Goal: Information Seeking & Learning: Learn about a topic

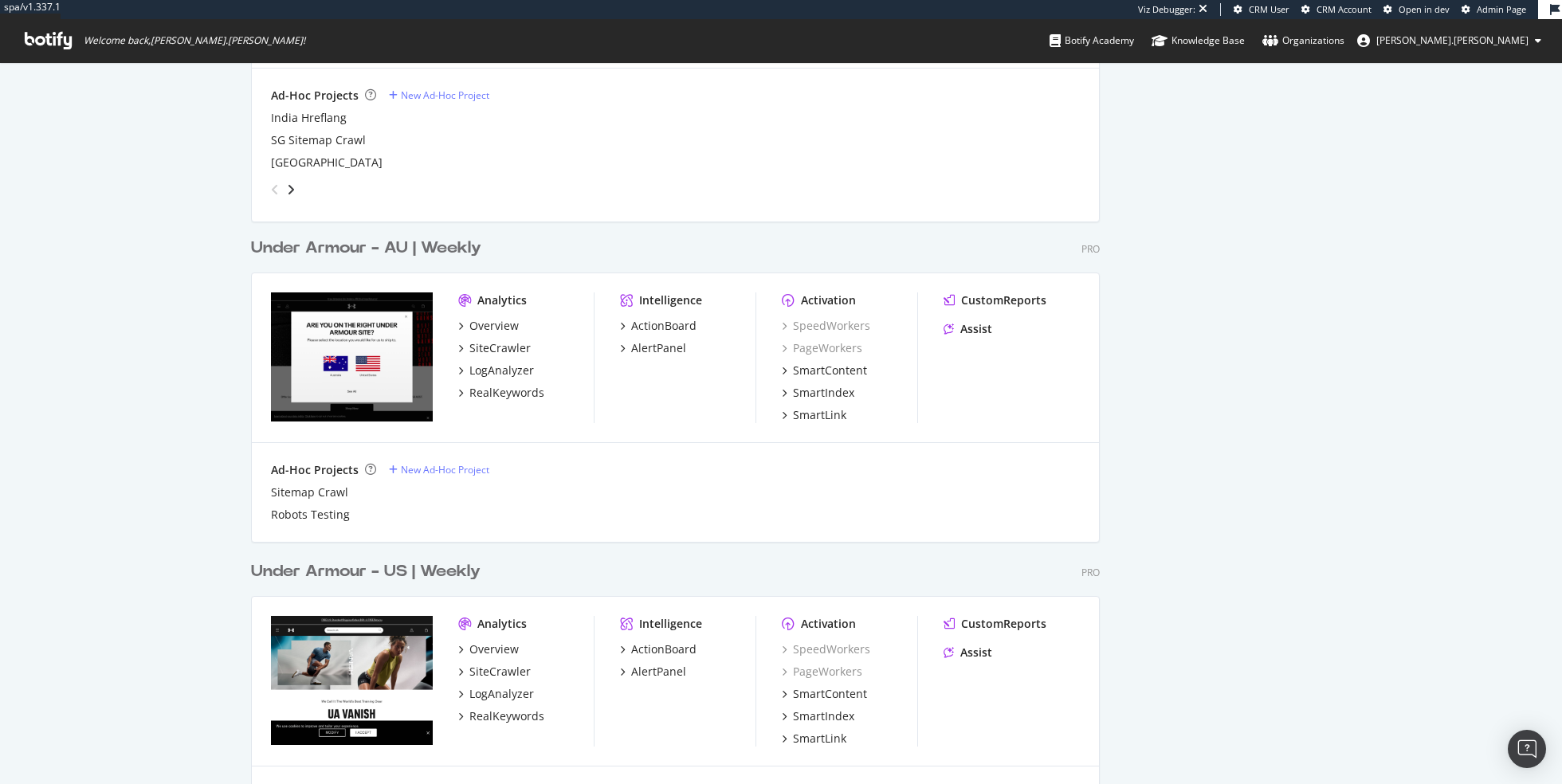
scroll to position [2439, 0]
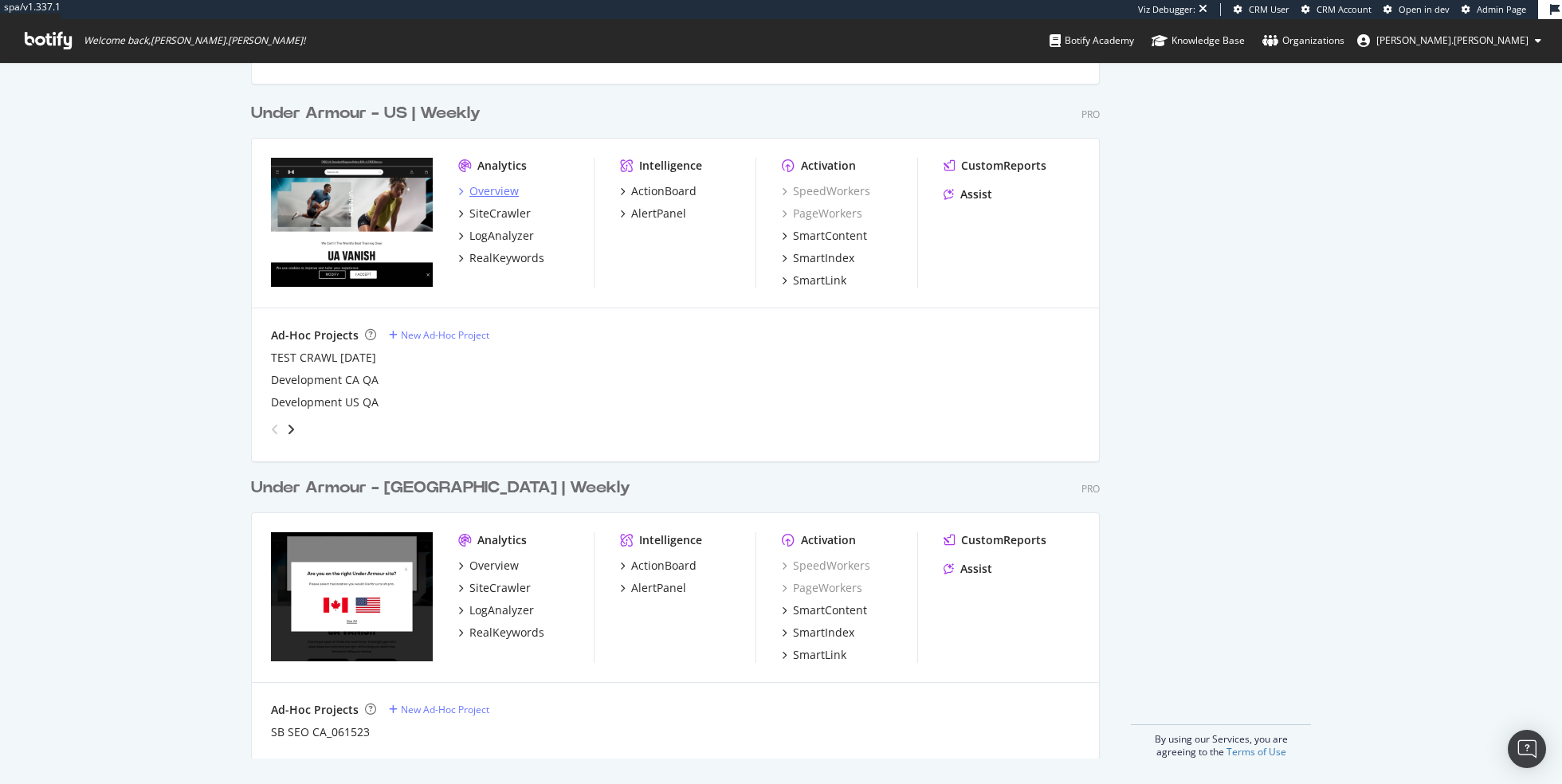
click at [484, 187] on div "Overview" at bounding box center [494, 191] width 50 height 16
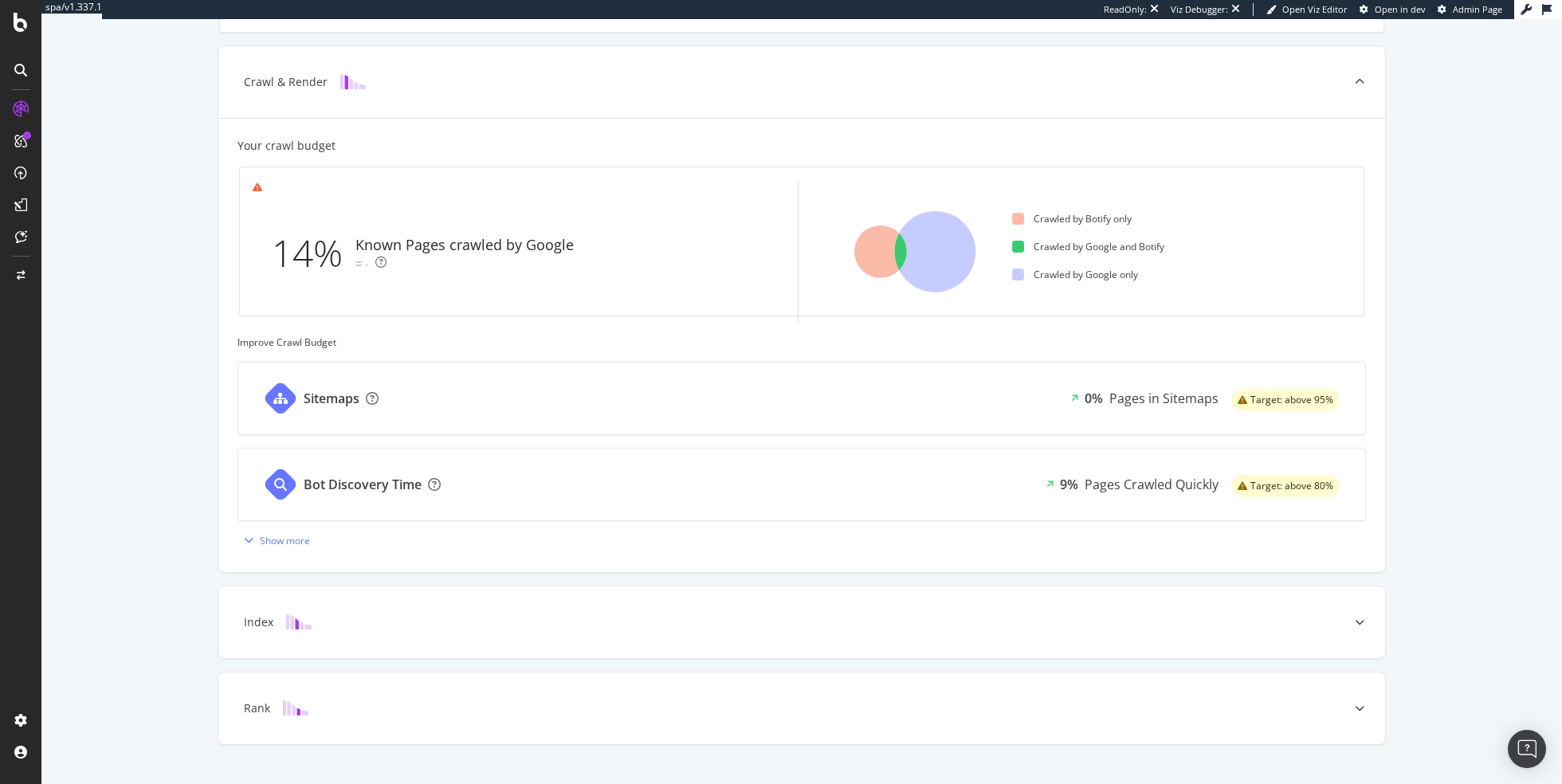
scroll to position [432, 0]
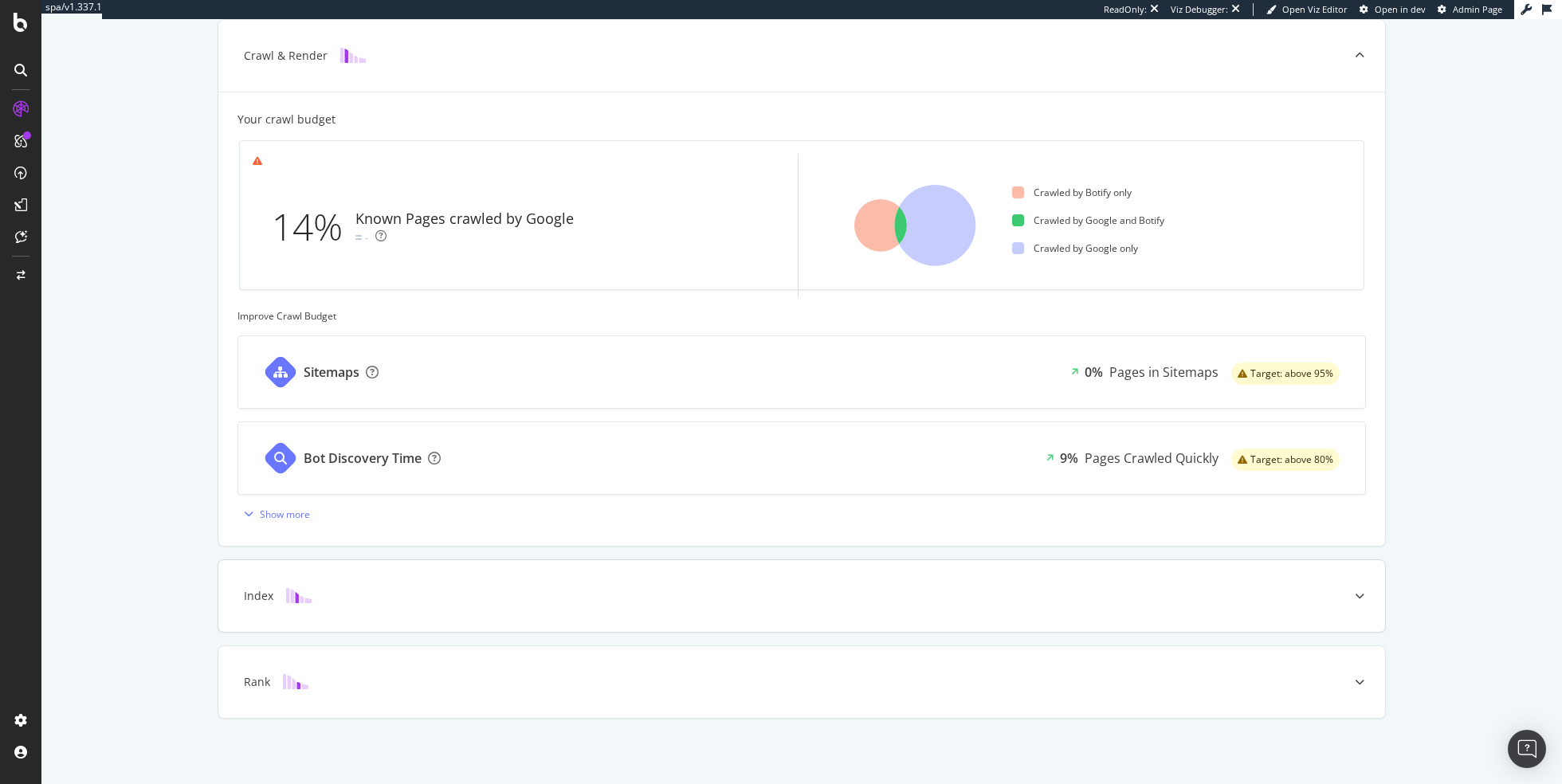
click at [578, 593] on div "Index" at bounding box center [777, 596] width 1104 height 16
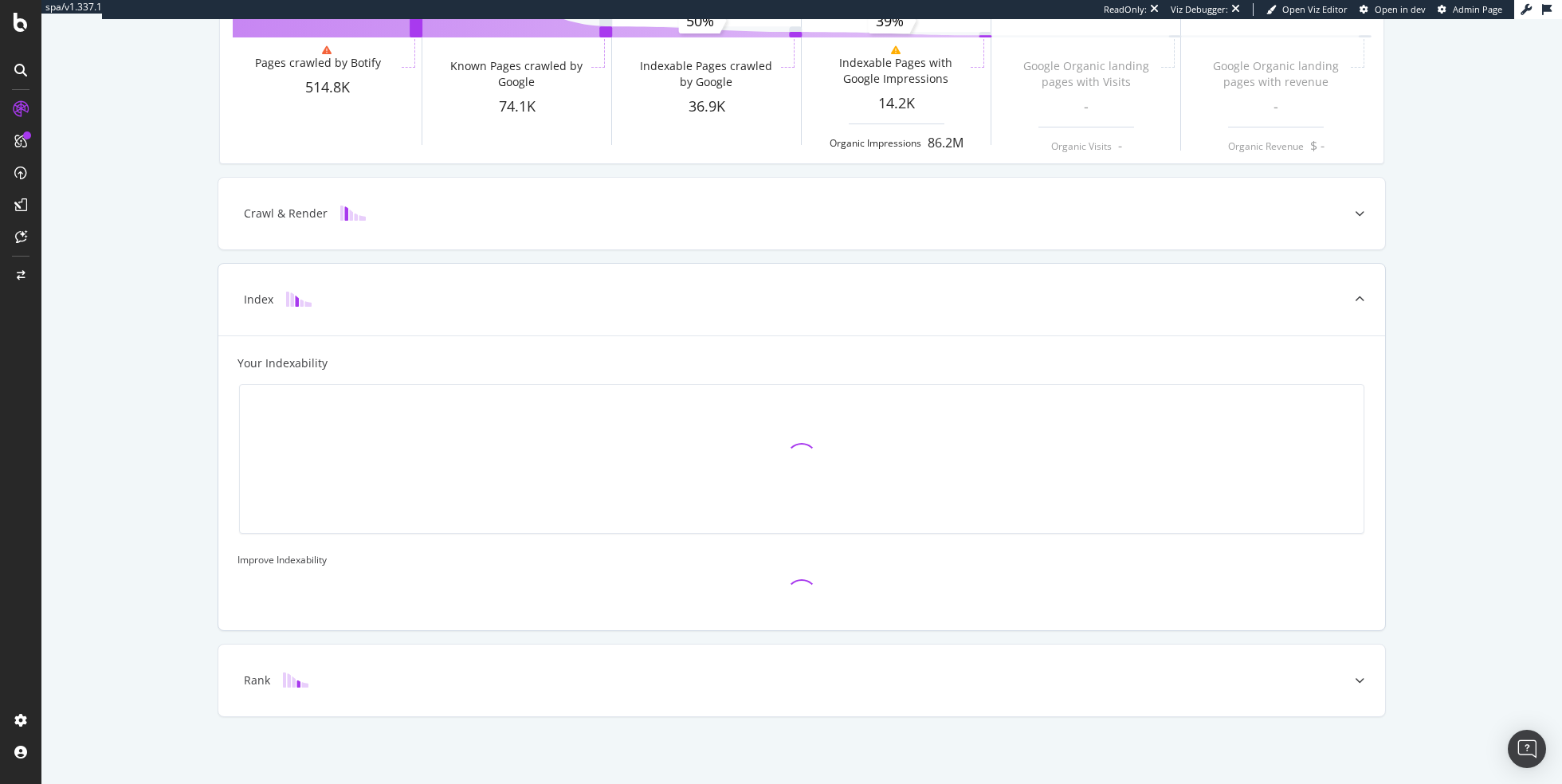
scroll to position [0, 0]
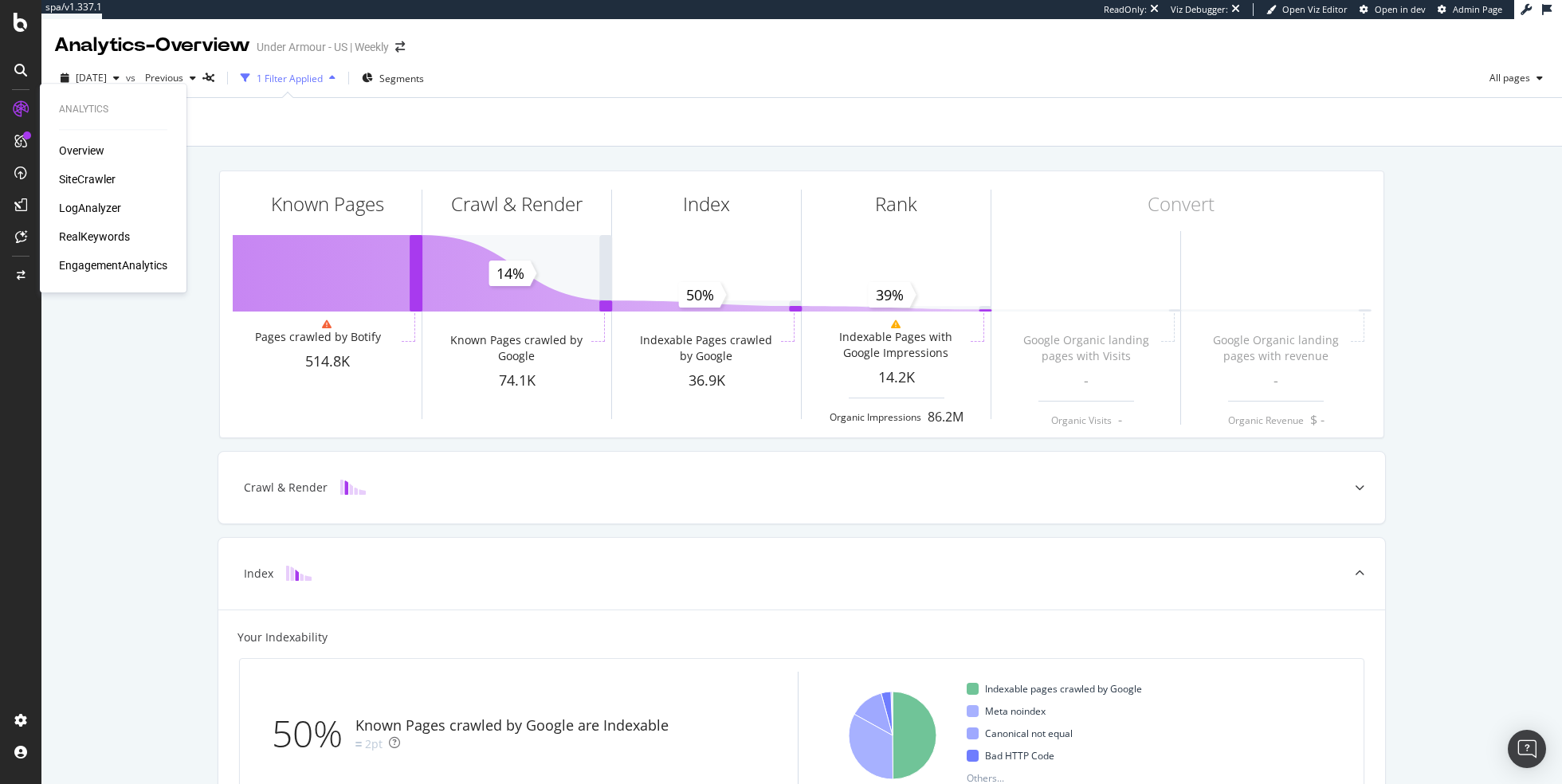
click at [108, 228] on div "Overview SiteCrawler LogAnalyzer RealKeywords EngagementAnalytics" at bounding box center [113, 208] width 108 height 131
click at [100, 236] on div "RealKeywords" at bounding box center [94, 237] width 71 height 16
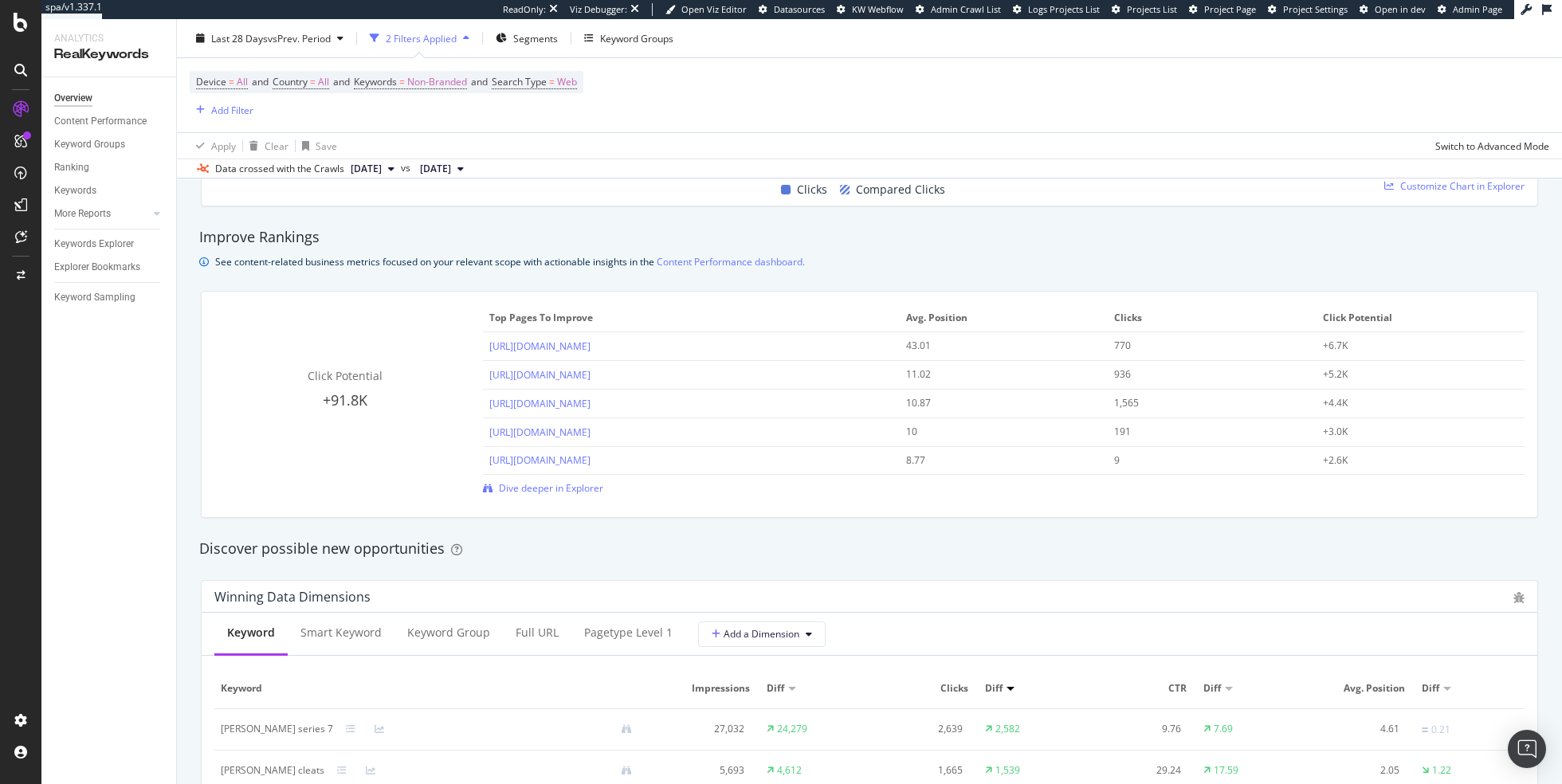
scroll to position [1036, 0]
click at [21, 239] on icon at bounding box center [21, 237] width 12 height 13
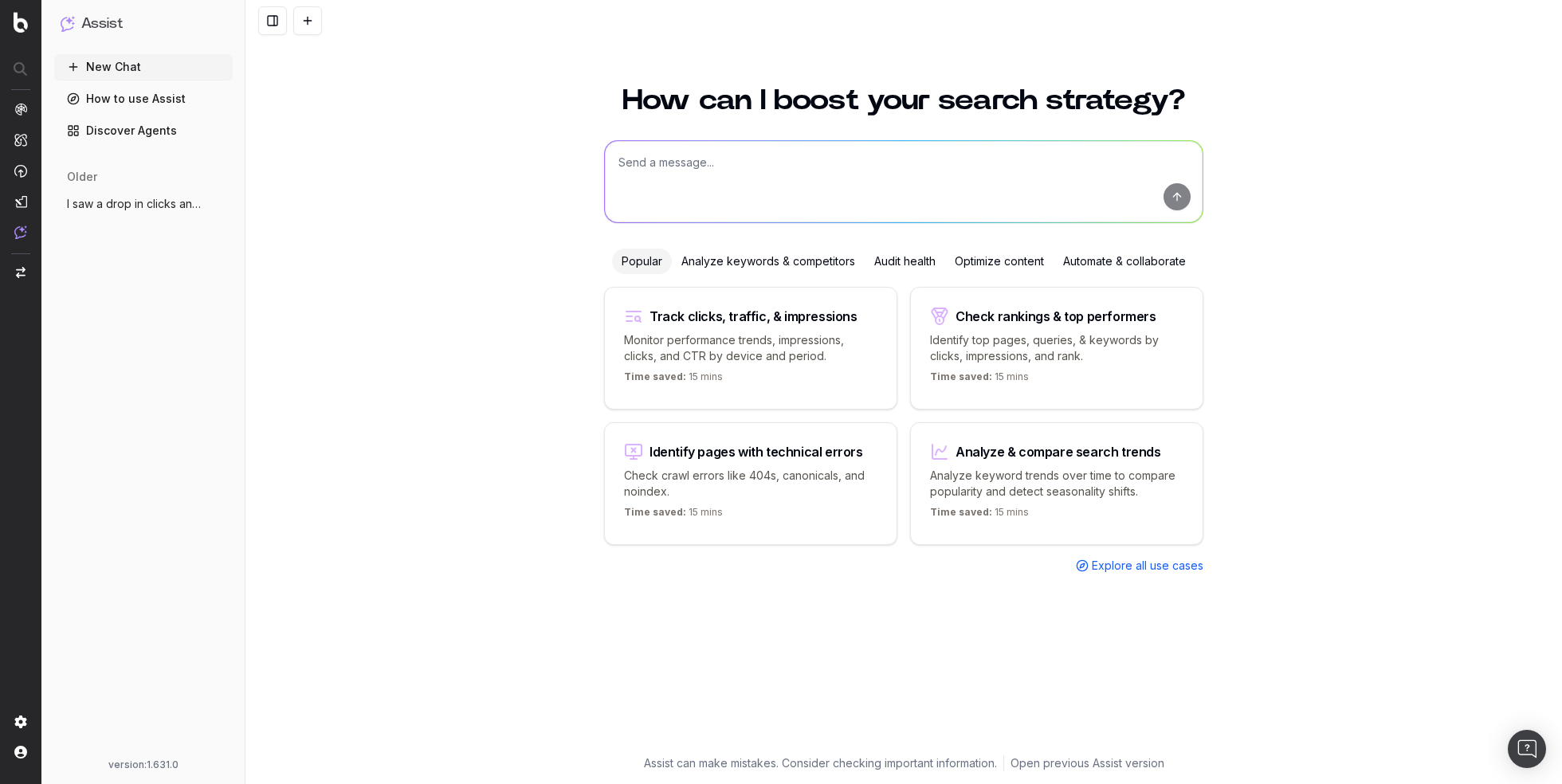
click at [669, 155] on textarea at bounding box center [904, 182] width 598 height 81
type textarea "What percent of my pages receive one or zero links"
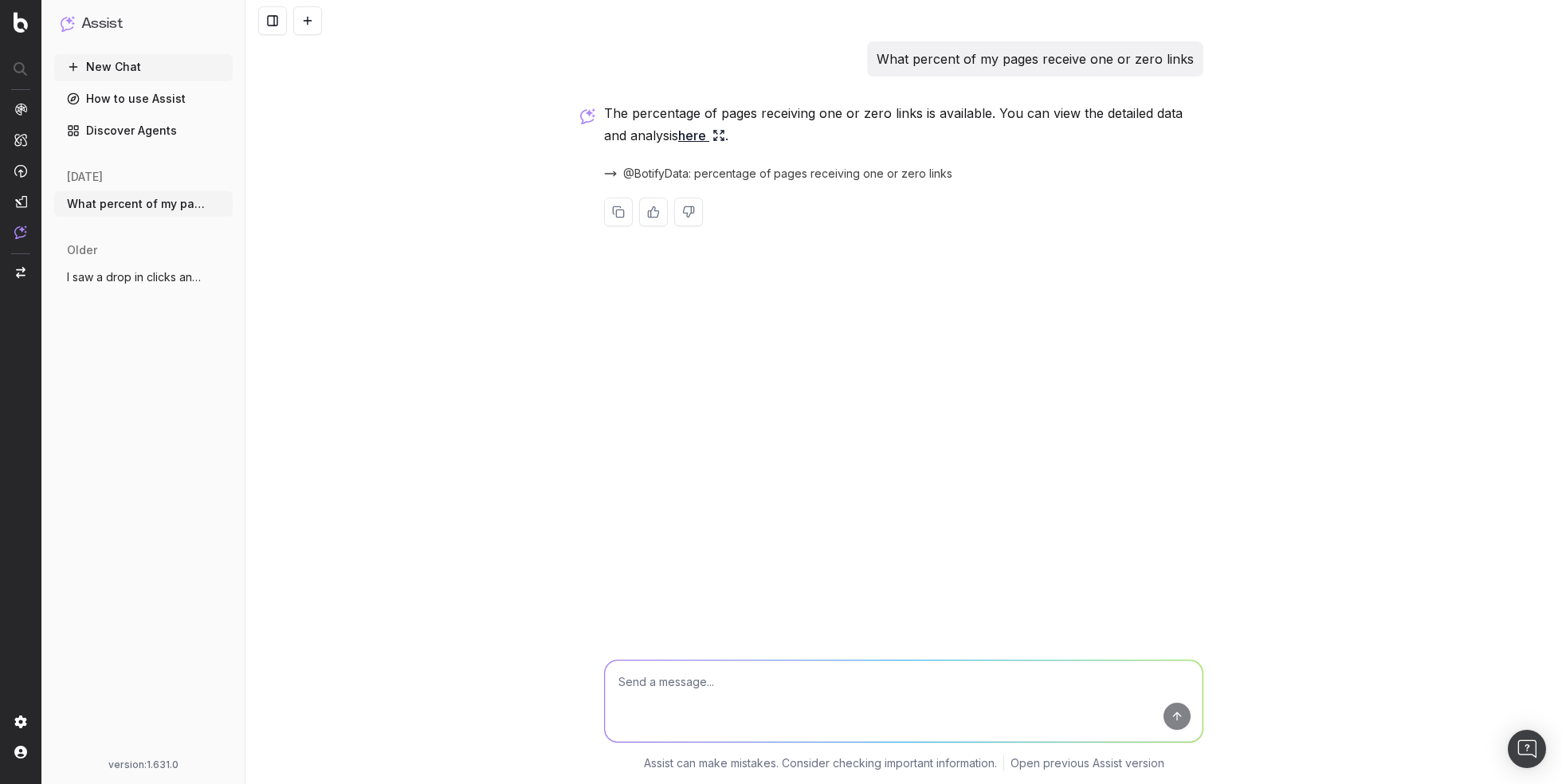
click at [706, 130] on link "here" at bounding box center [702, 135] width 47 height 23
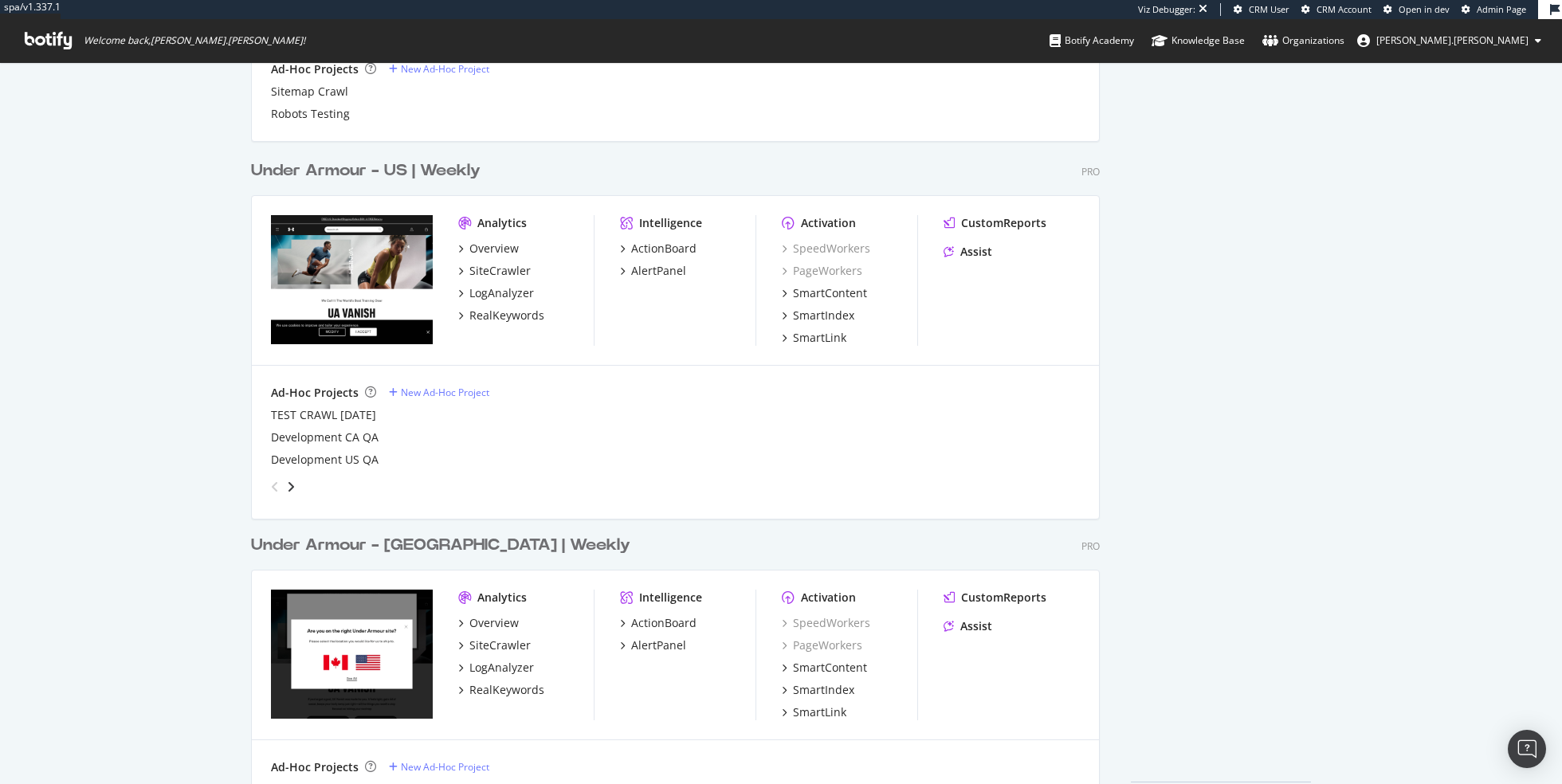
scroll to position [2372, 0]
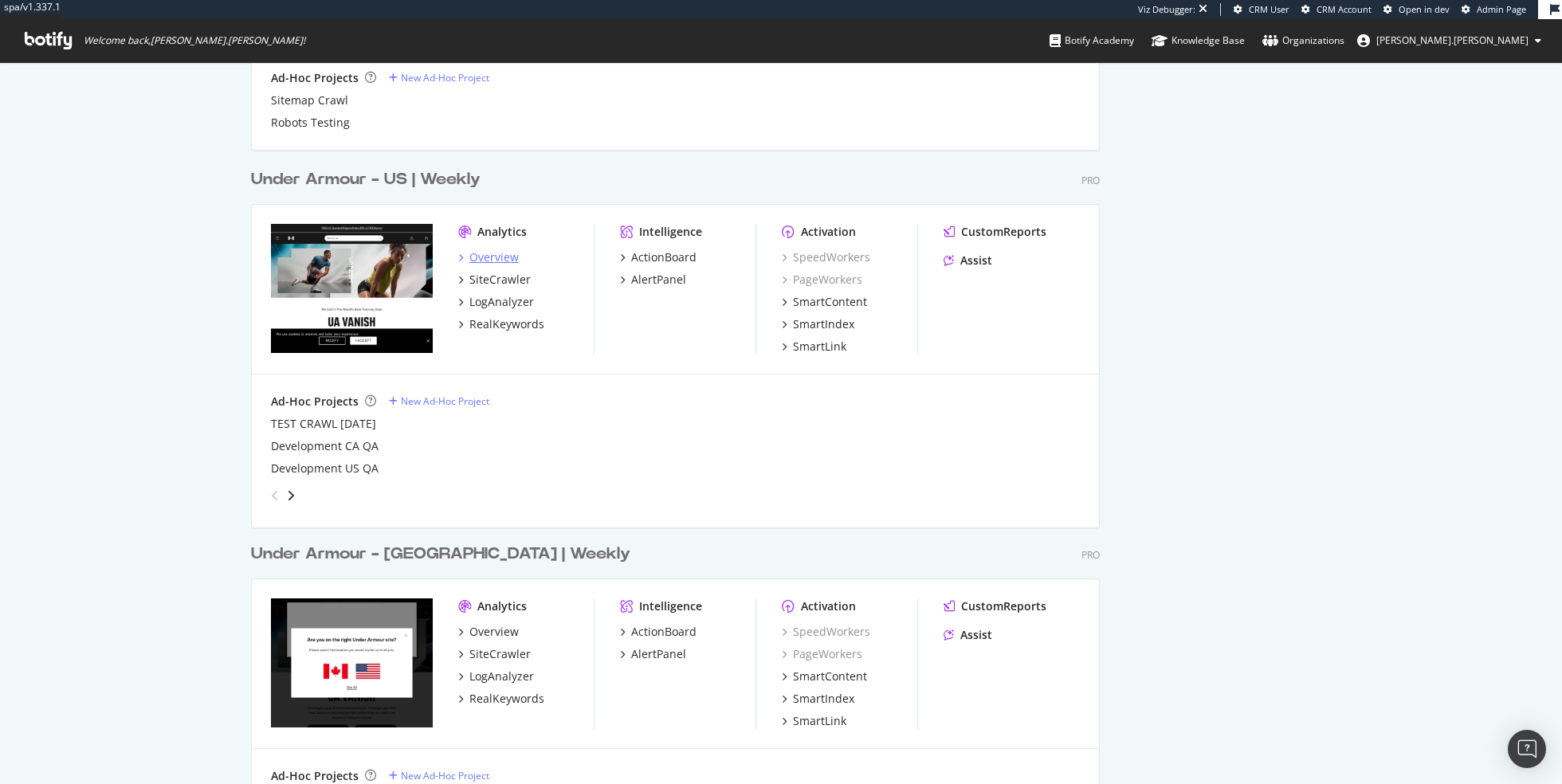
click at [508, 251] on div "Overview" at bounding box center [494, 257] width 50 height 16
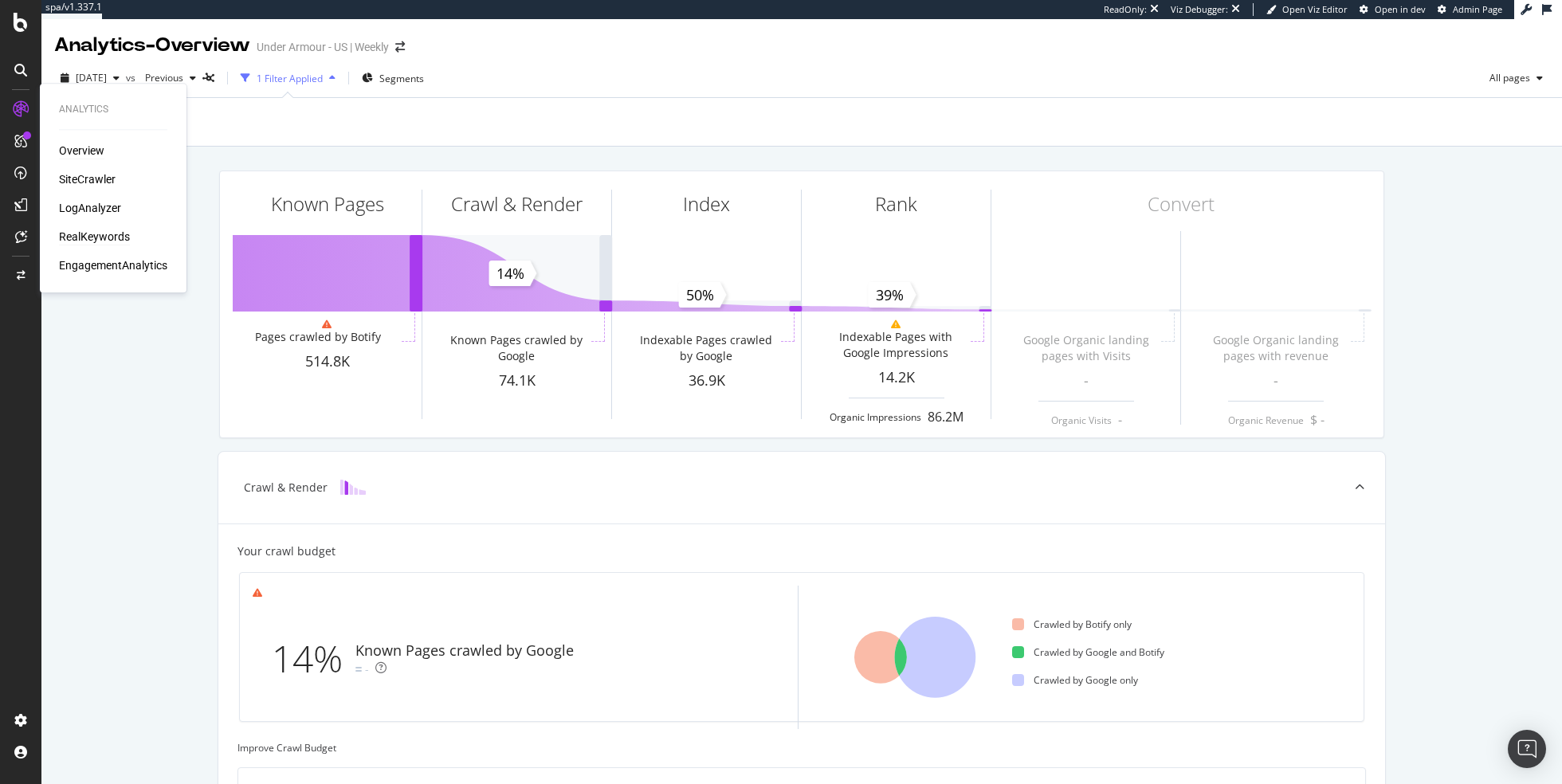
click at [88, 232] on div "RealKeywords" at bounding box center [94, 237] width 71 height 16
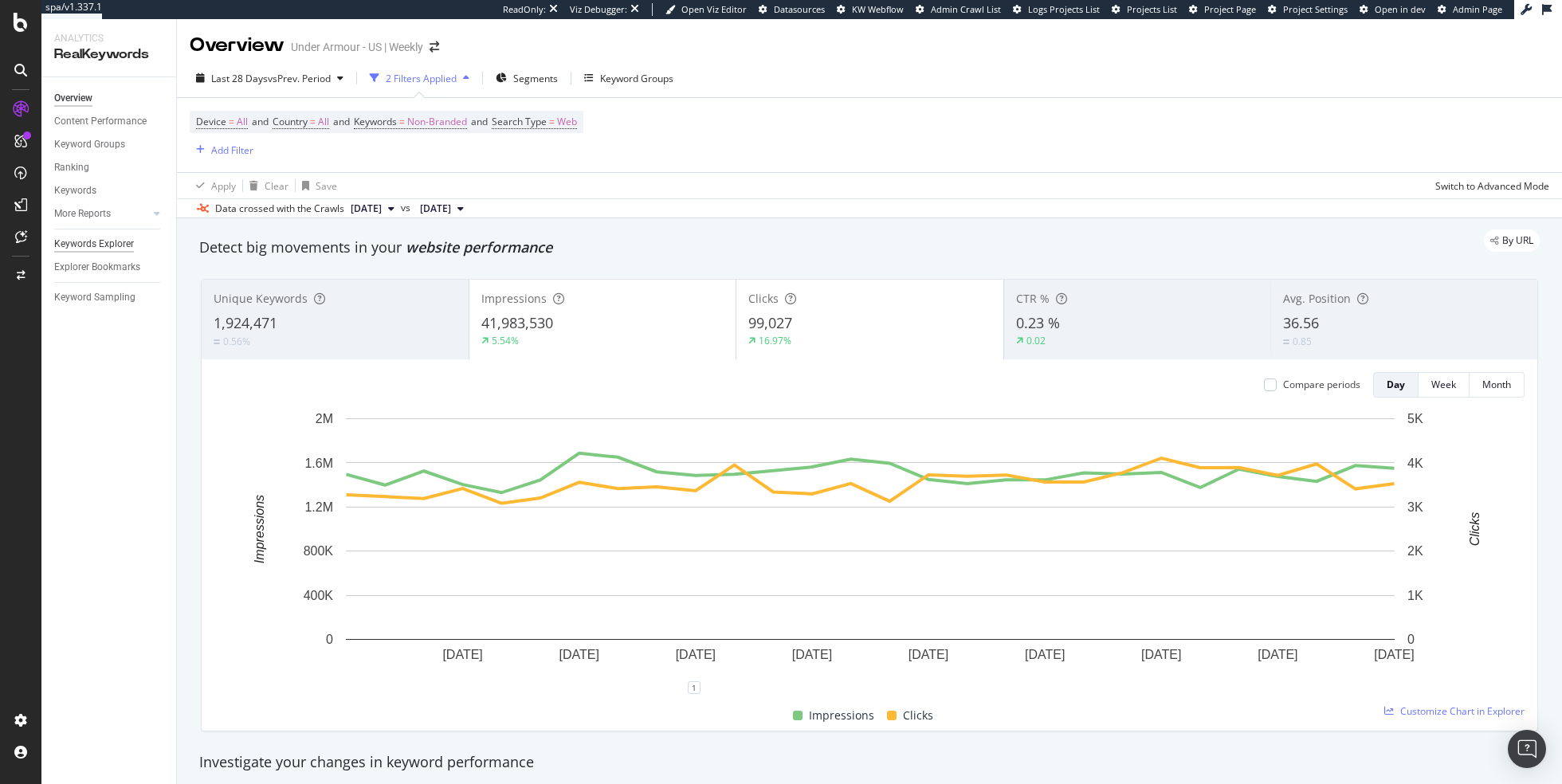
click at [81, 240] on div "Keywords Explorer" at bounding box center [94, 244] width 80 height 17
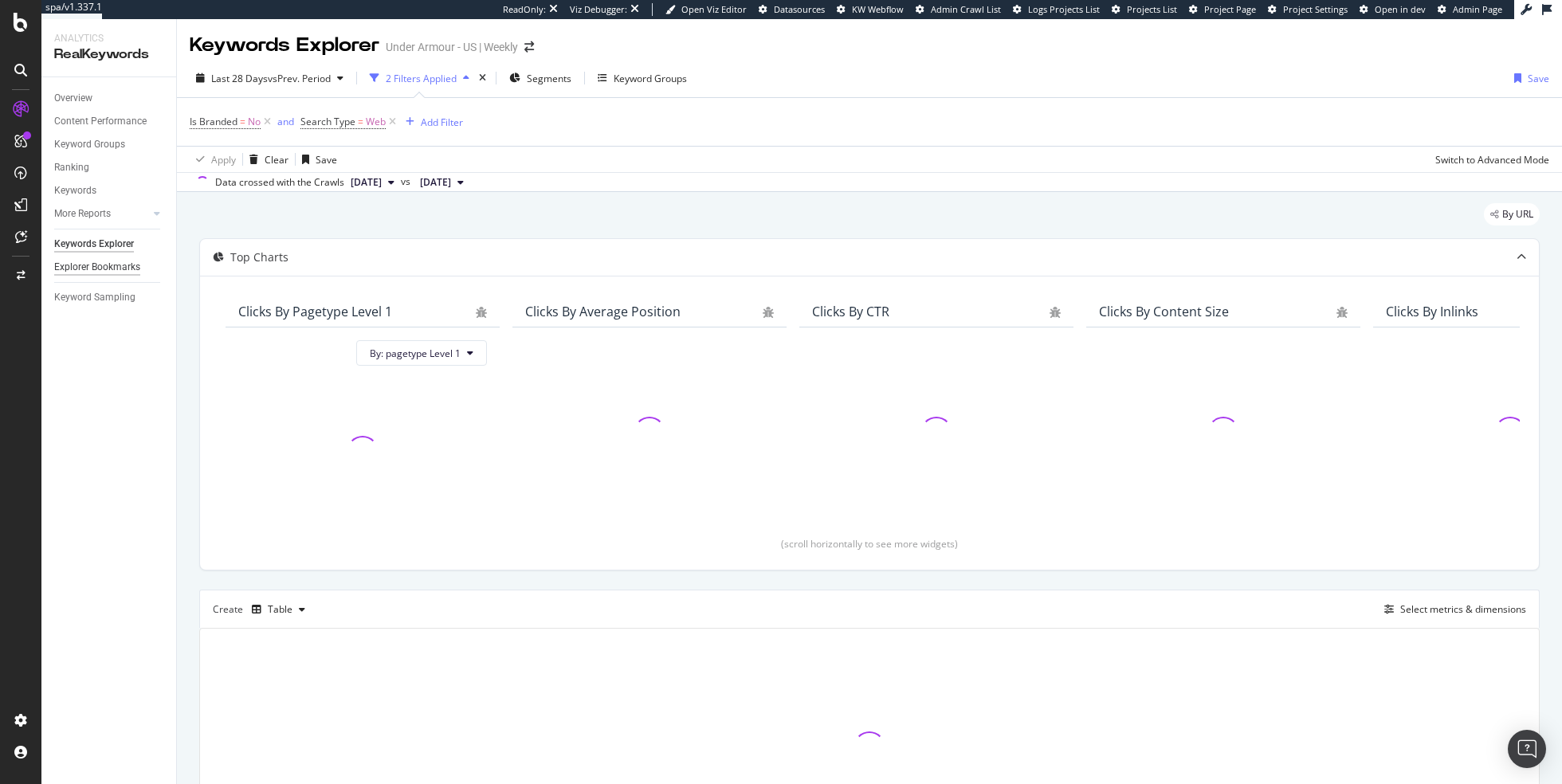
click at [103, 260] on div "Explorer Bookmarks" at bounding box center [97, 267] width 86 height 17
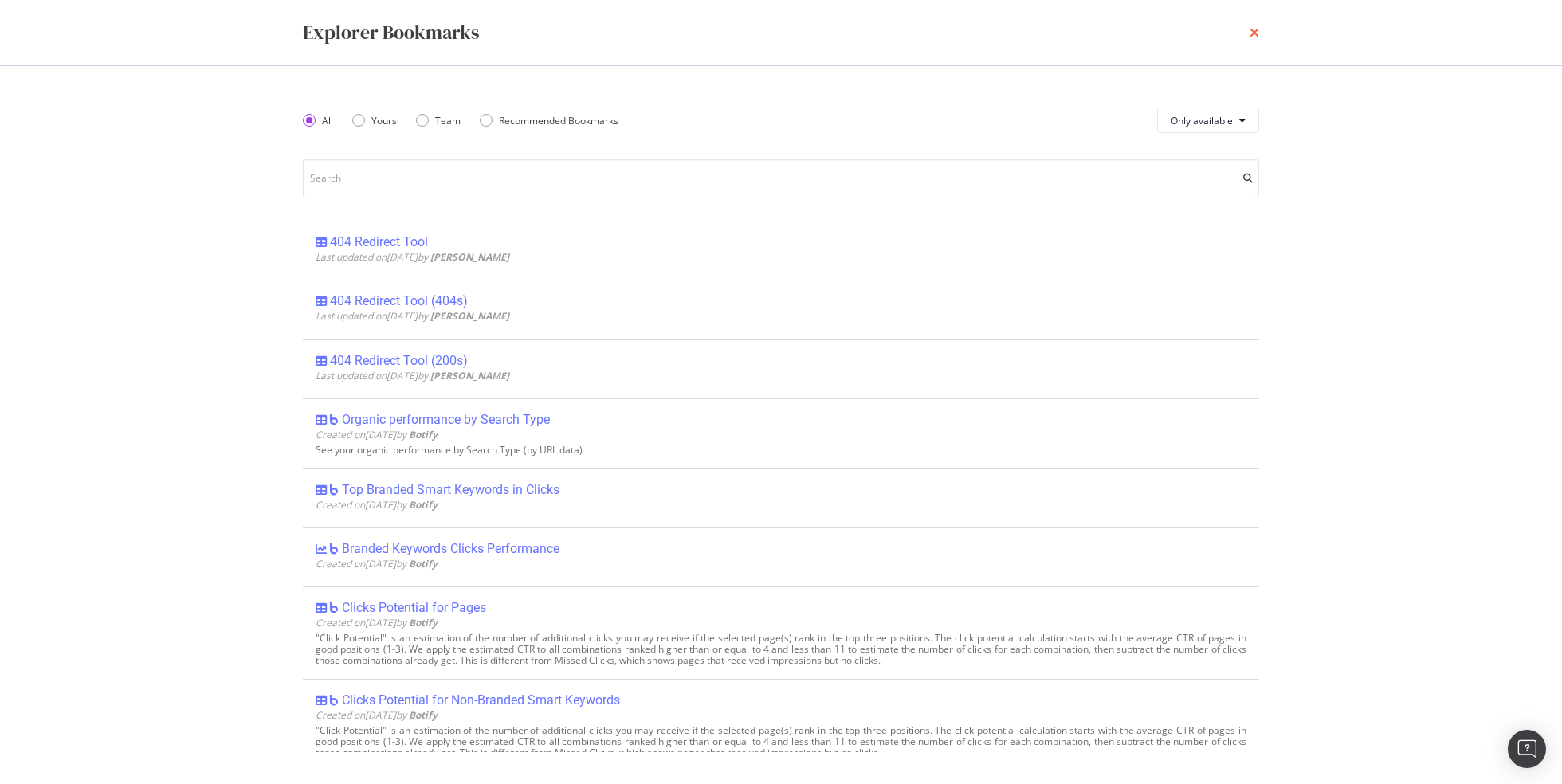
click at [1249, 31] on icon "times" at bounding box center [1254, 33] width 10 height 13
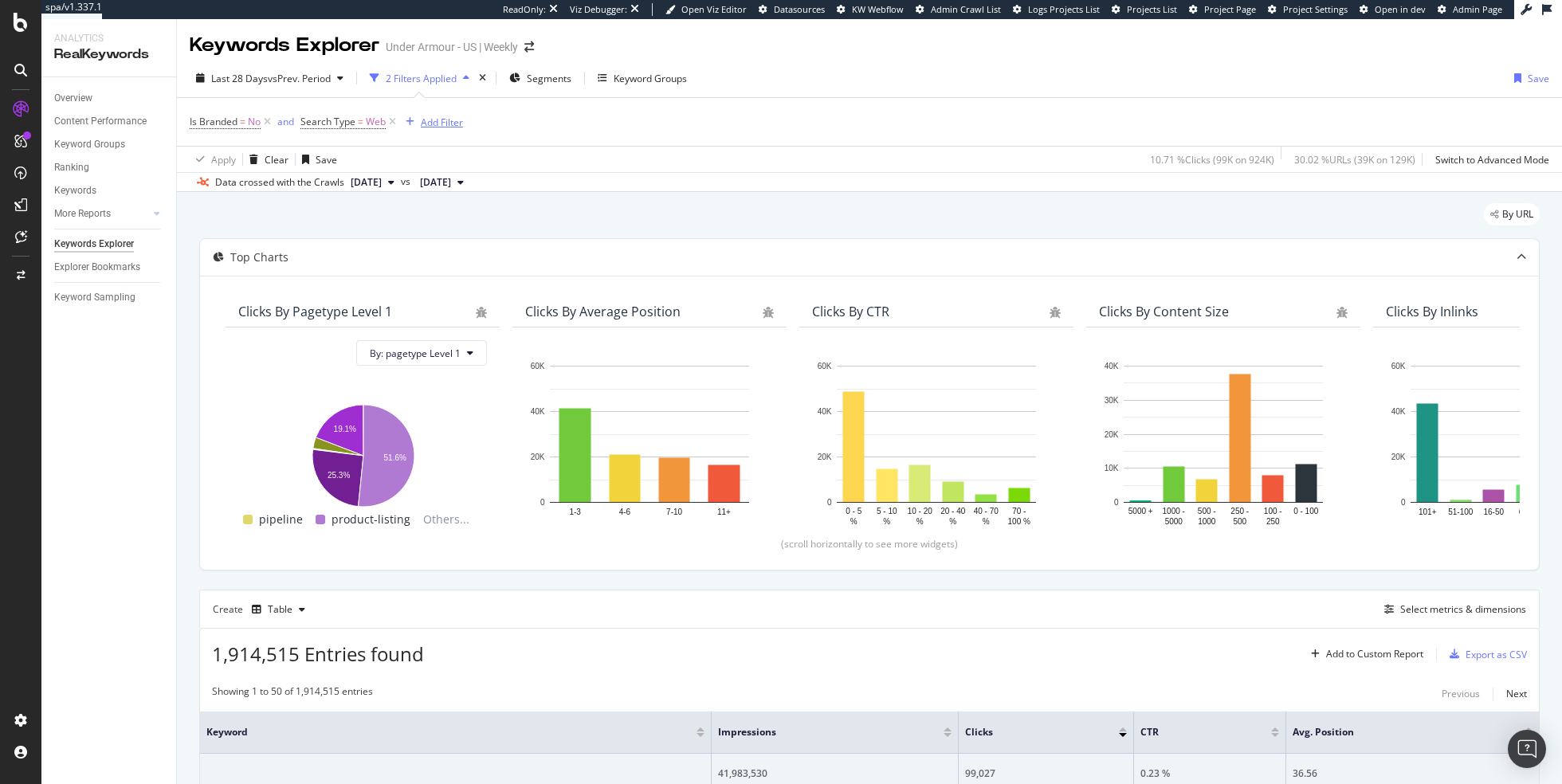
click at [446, 118] on div "Add Filter" at bounding box center [442, 122] width 42 height 14
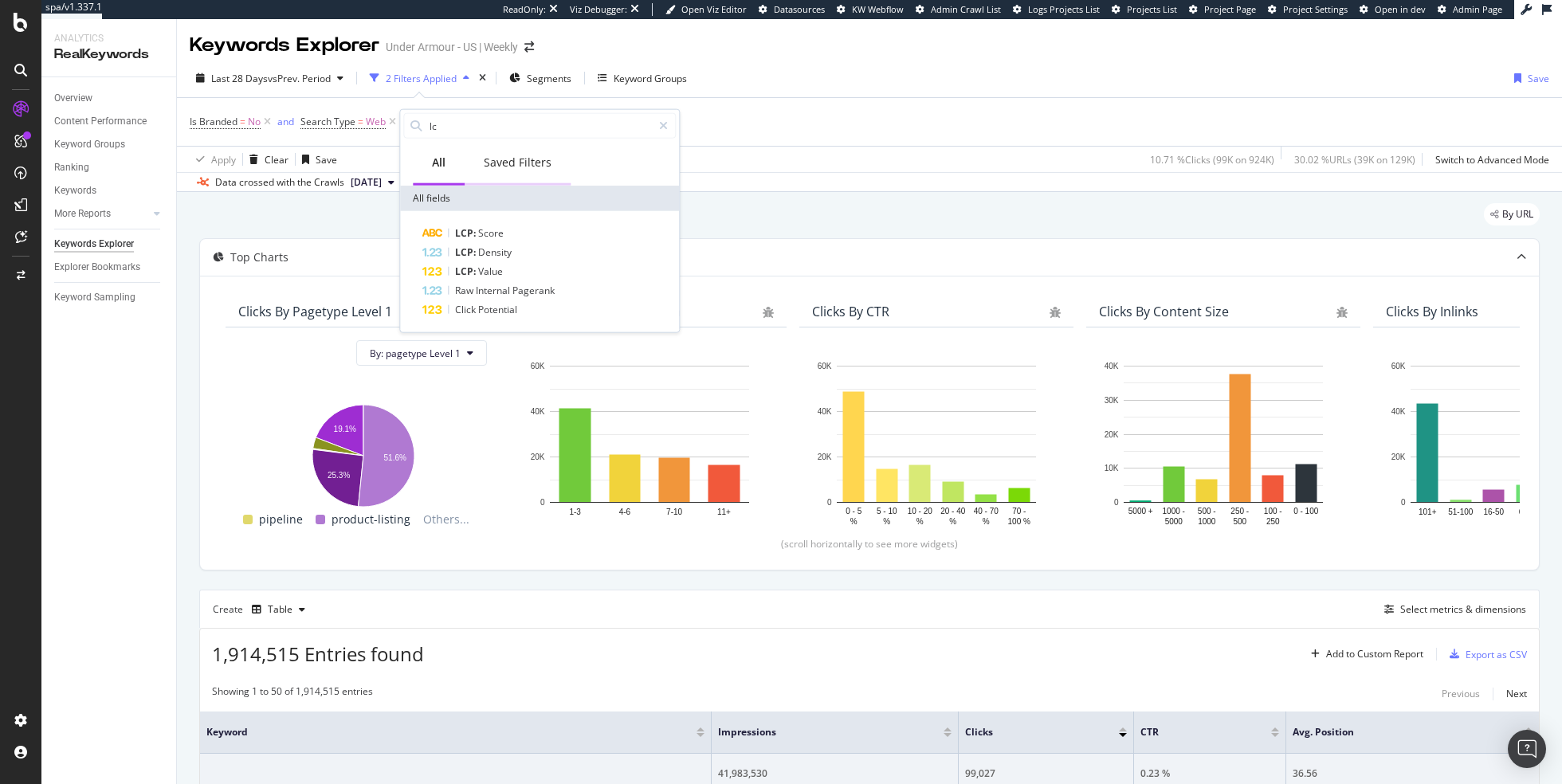
type input "l"
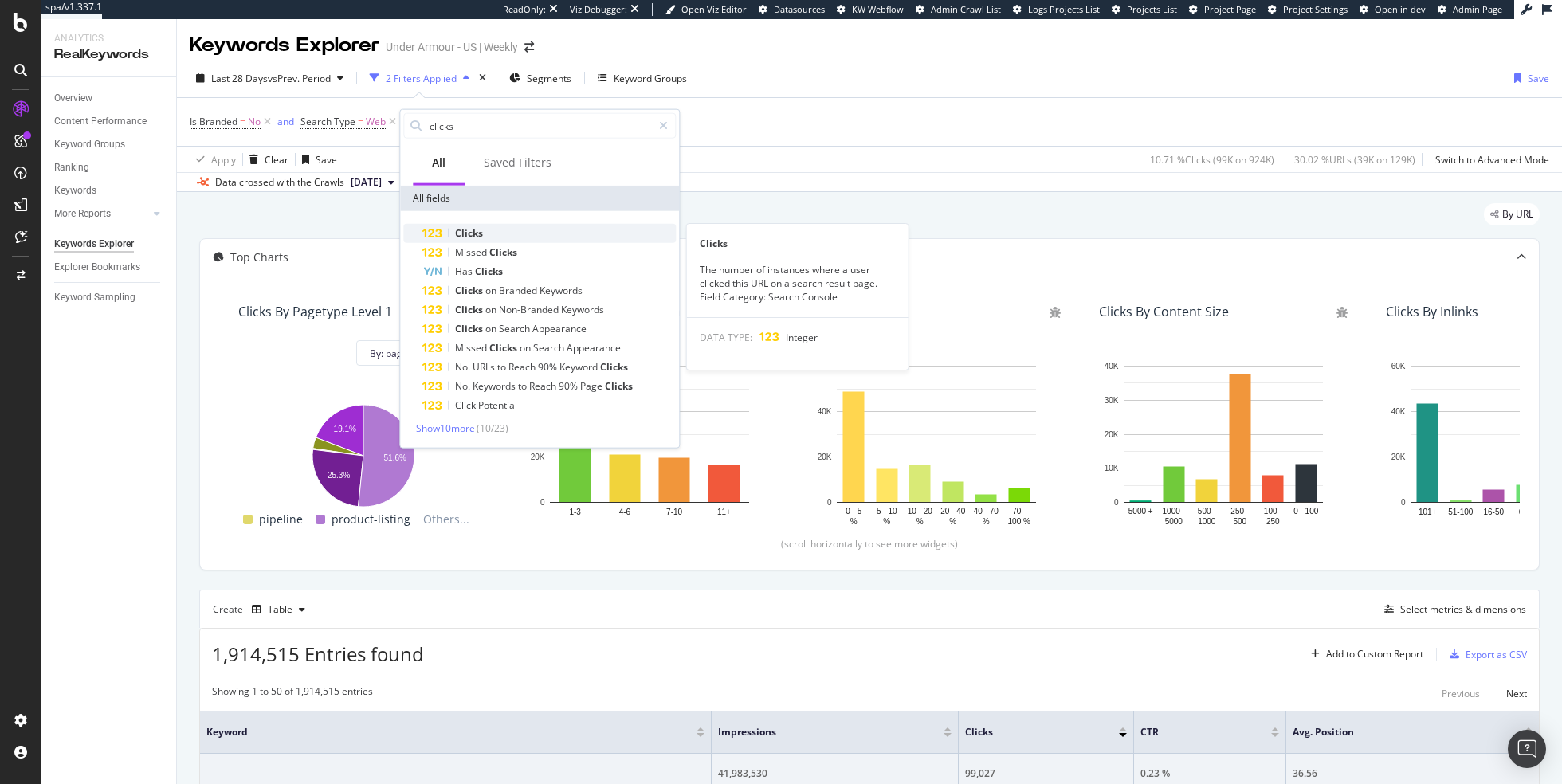
type input "clicks"
click at [492, 231] on div "Clicks" at bounding box center [549, 233] width 254 height 19
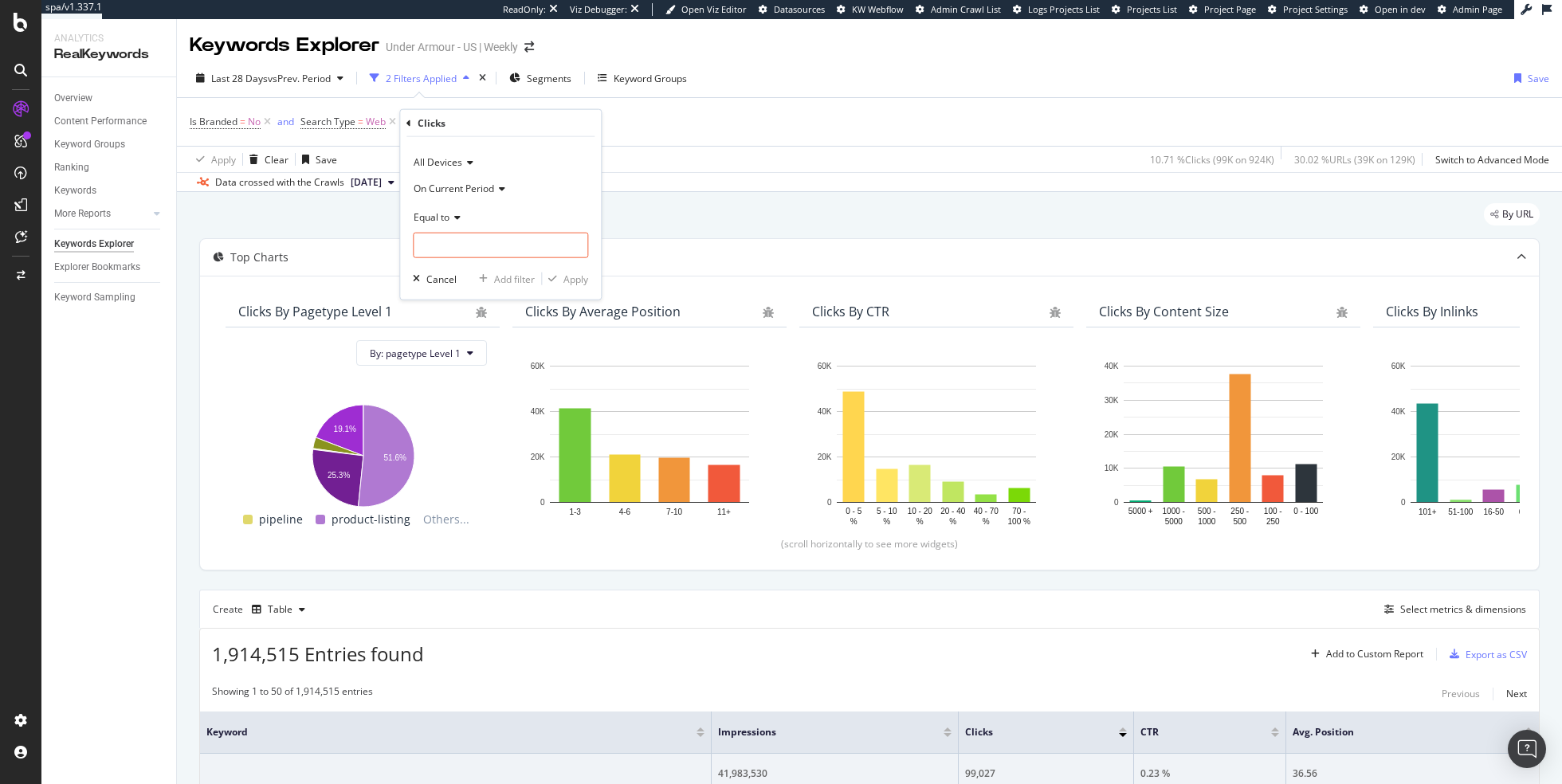
click at [449, 220] on span "Equal to" at bounding box center [432, 216] width 36 height 14
click at [465, 312] on span "Less than or equal to" at bounding box center [467, 311] width 92 height 14
click at [466, 239] on input "number" at bounding box center [500, 246] width 175 height 25
type input "1"
click at [585, 275] on div "Apply" at bounding box center [575, 278] width 24 height 14
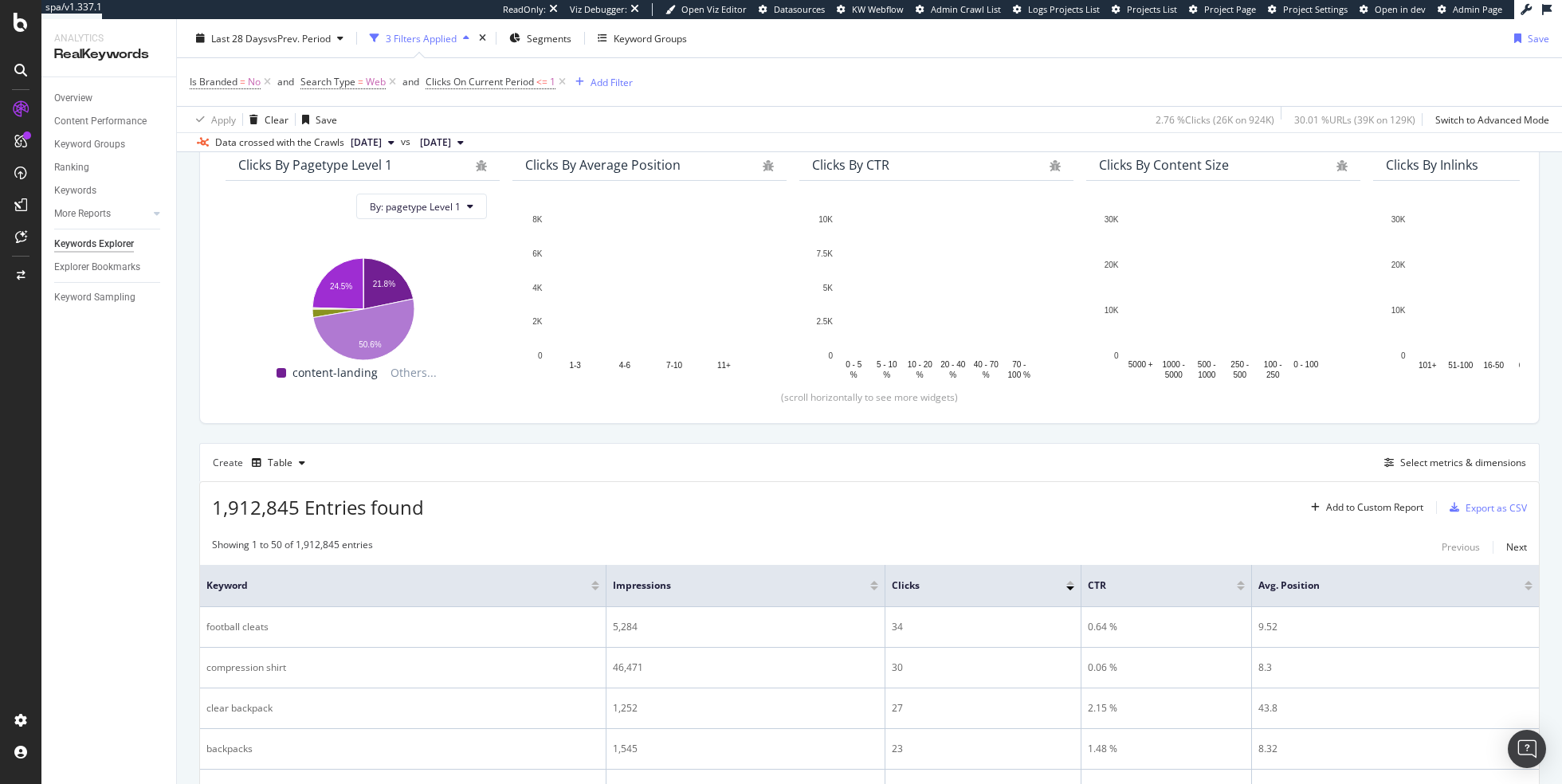
scroll to position [149, 0]
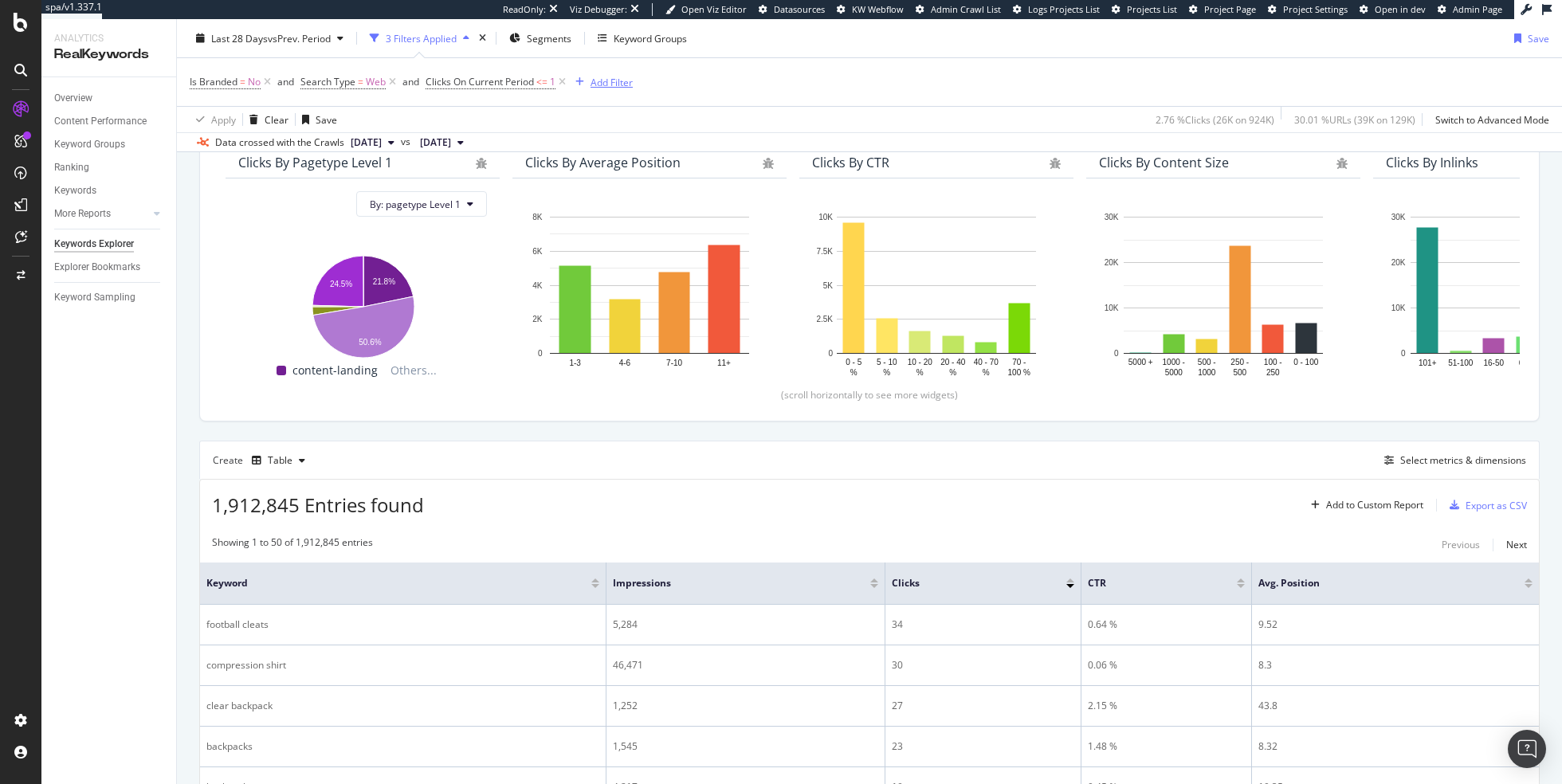
click at [573, 82] on div "button" at bounding box center [580, 82] width 22 height 10
click at [564, 79] on icon at bounding box center [562, 82] width 14 height 16
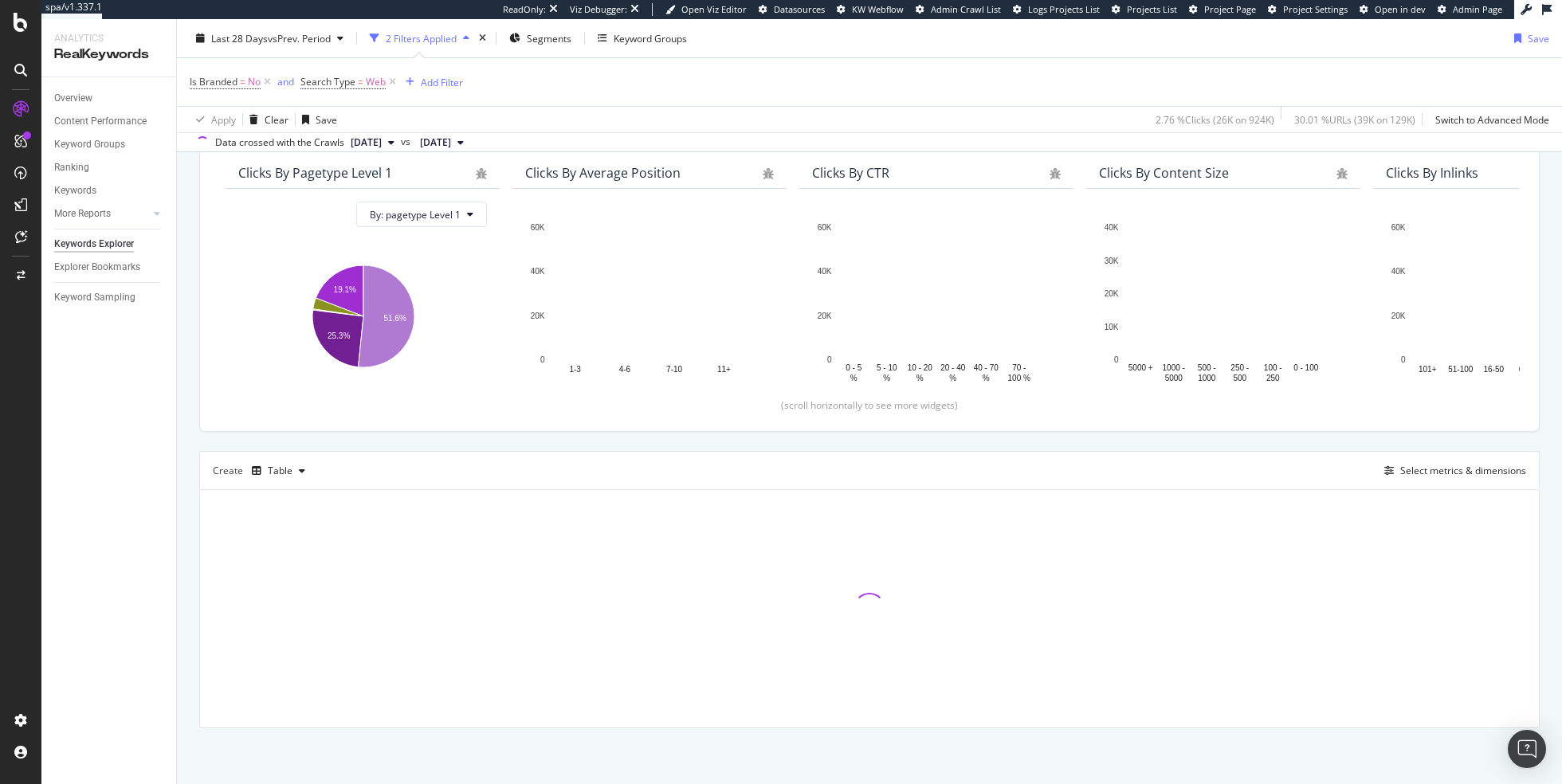
scroll to position [137, 0]
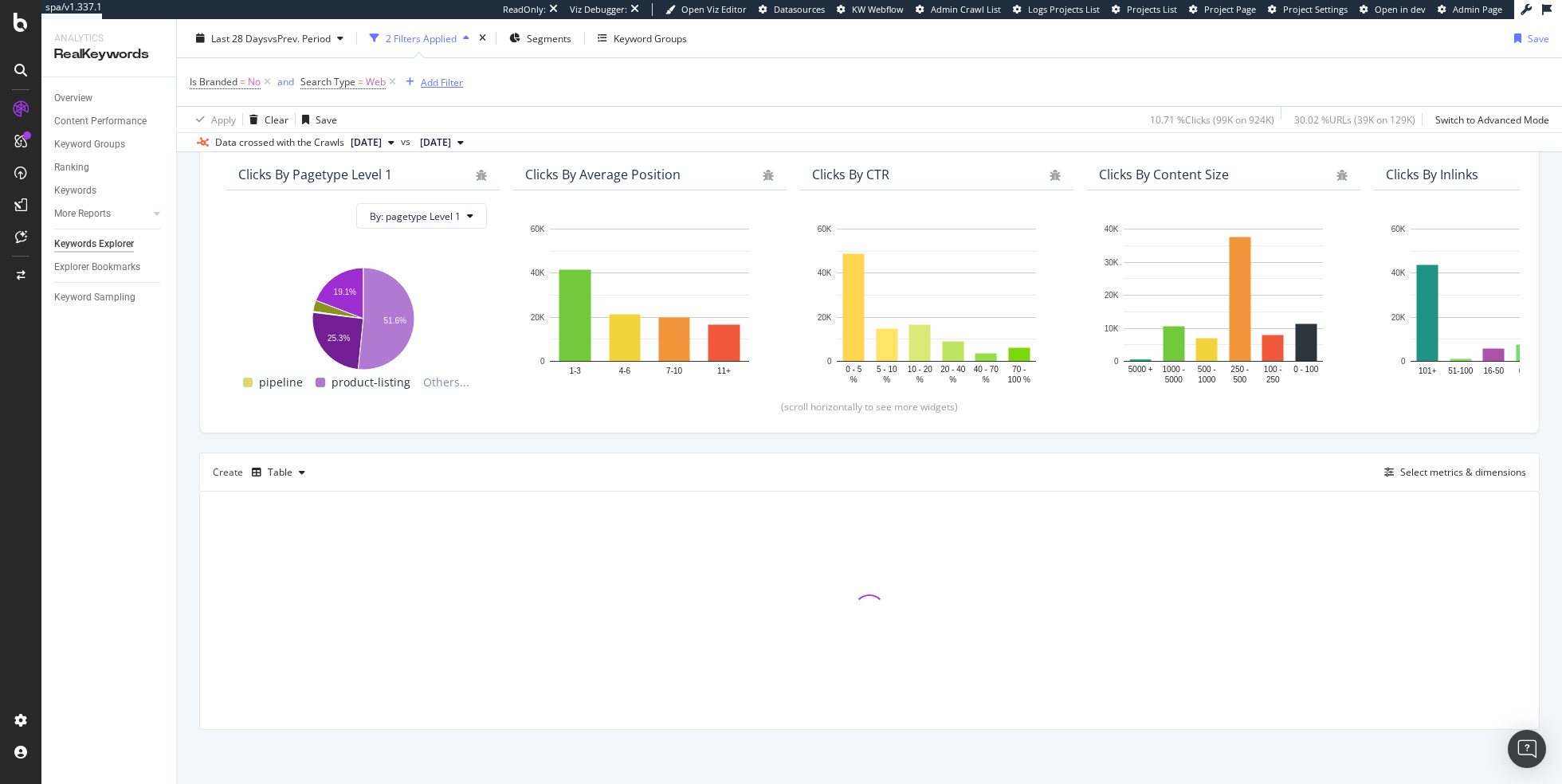
click at [439, 79] on div "Add Filter" at bounding box center [442, 81] width 42 height 14
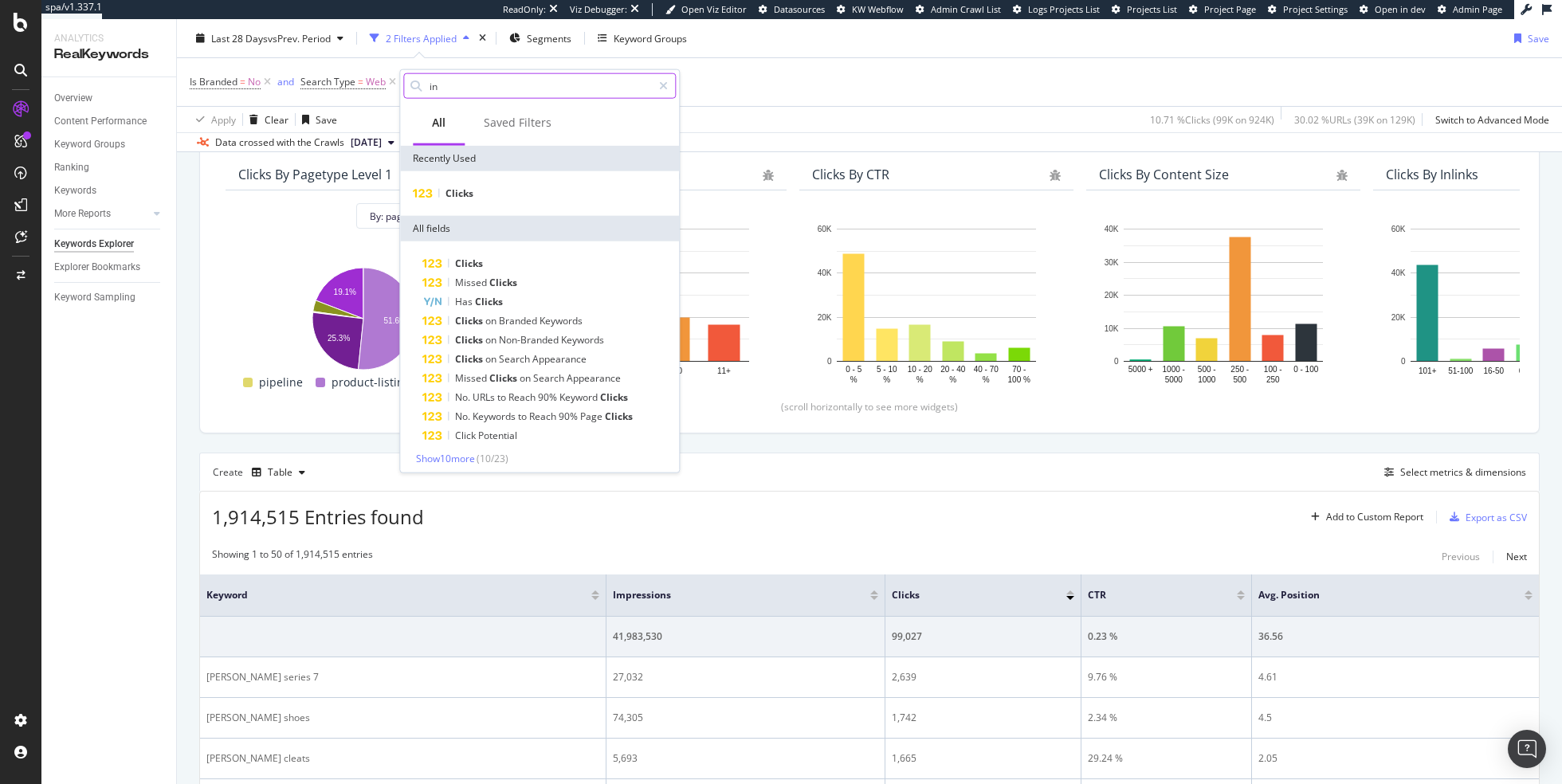
type input "i"
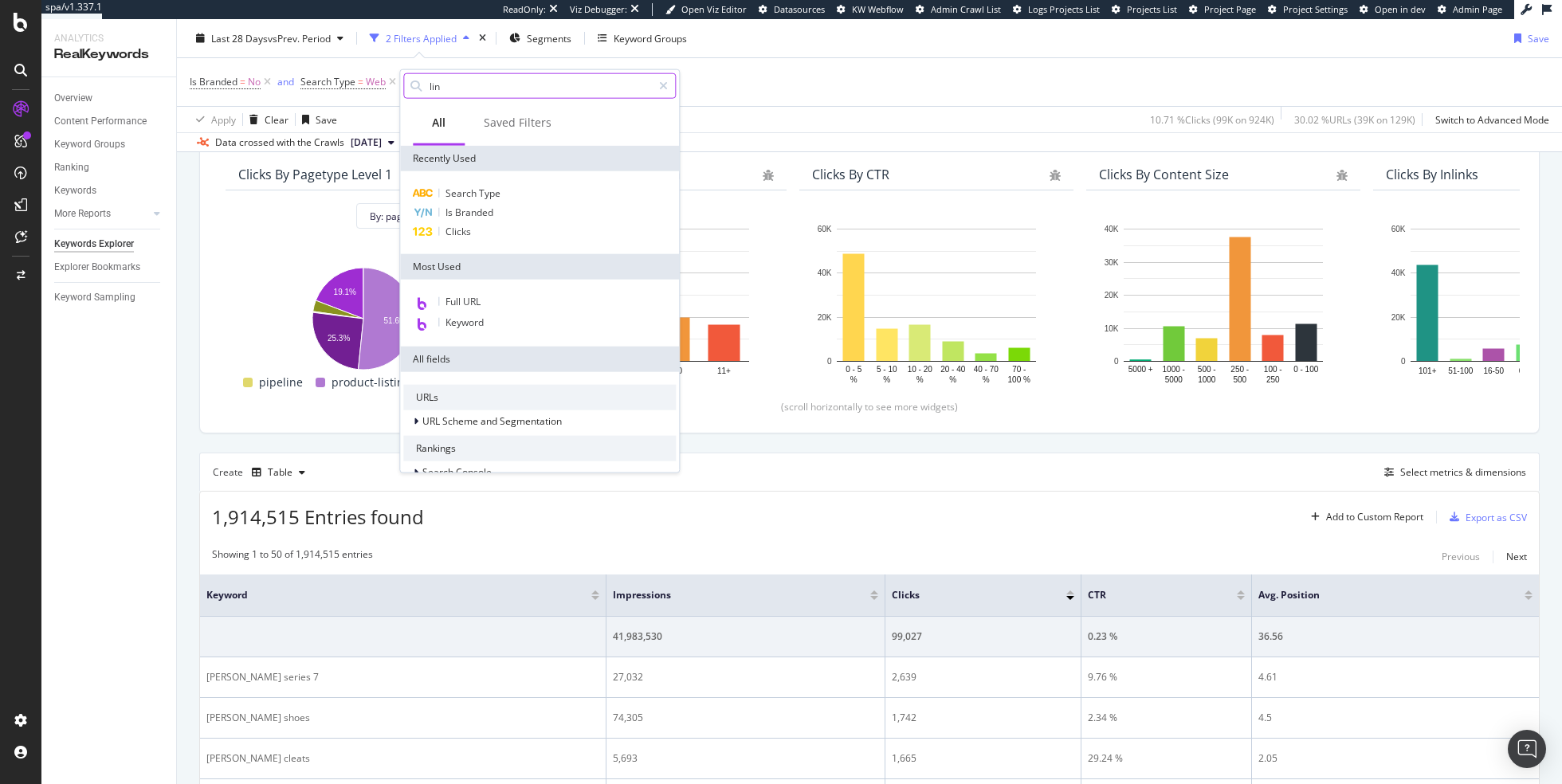
type input "link"
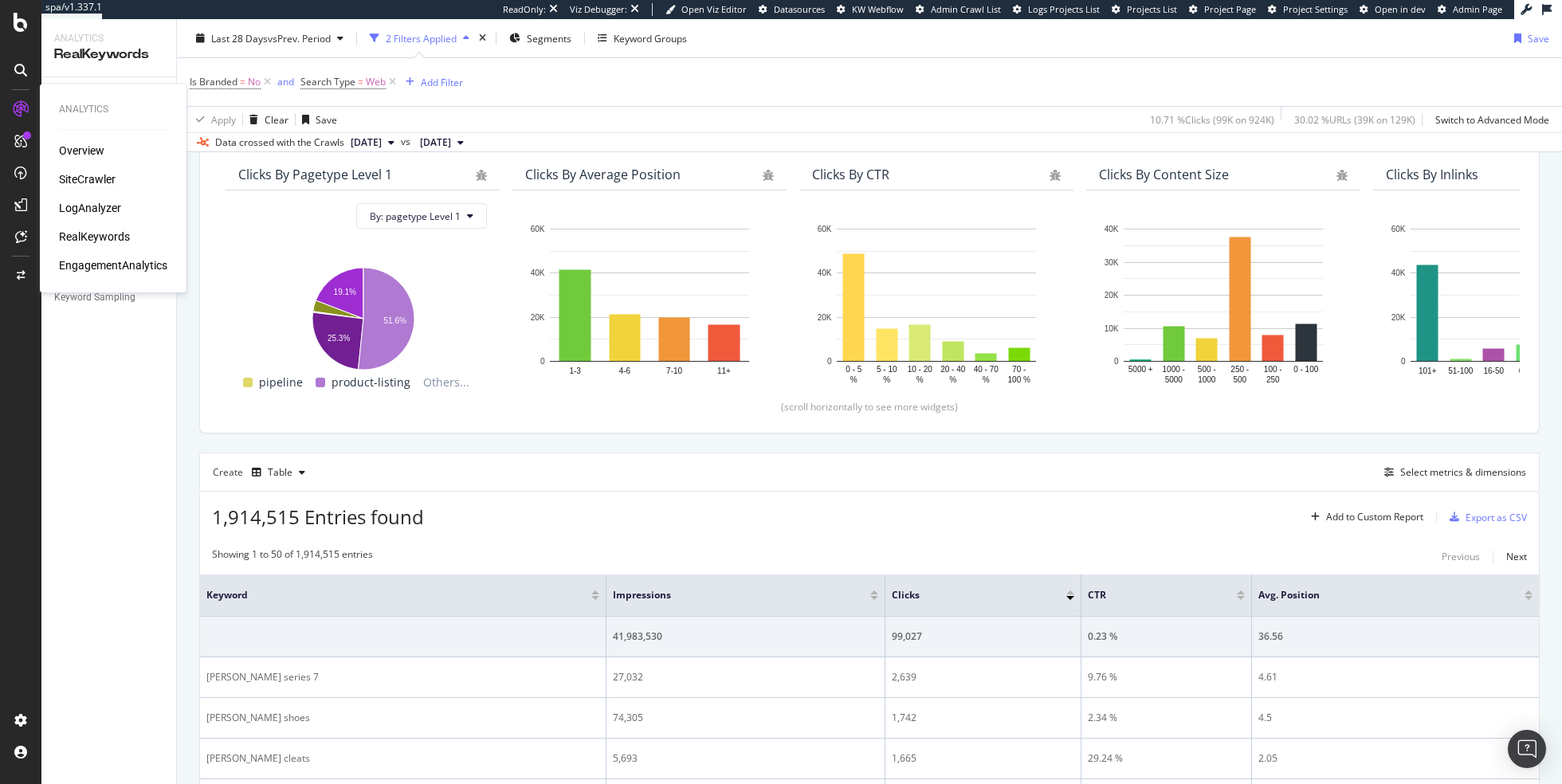
click at [90, 173] on div "SiteCrawler" at bounding box center [87, 180] width 57 height 16
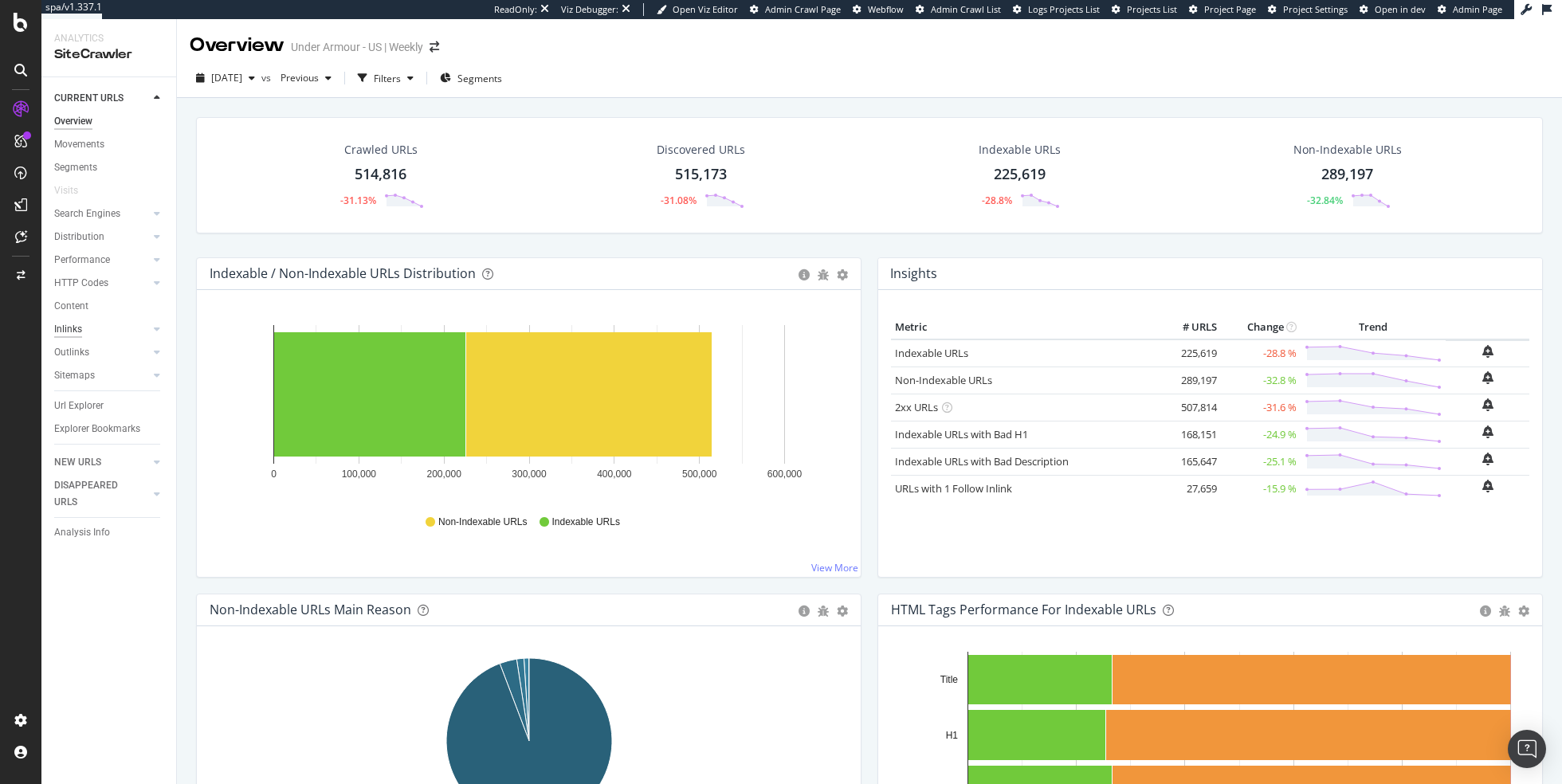
click at [70, 328] on div "Inlinks" at bounding box center [68, 330] width 28 height 17
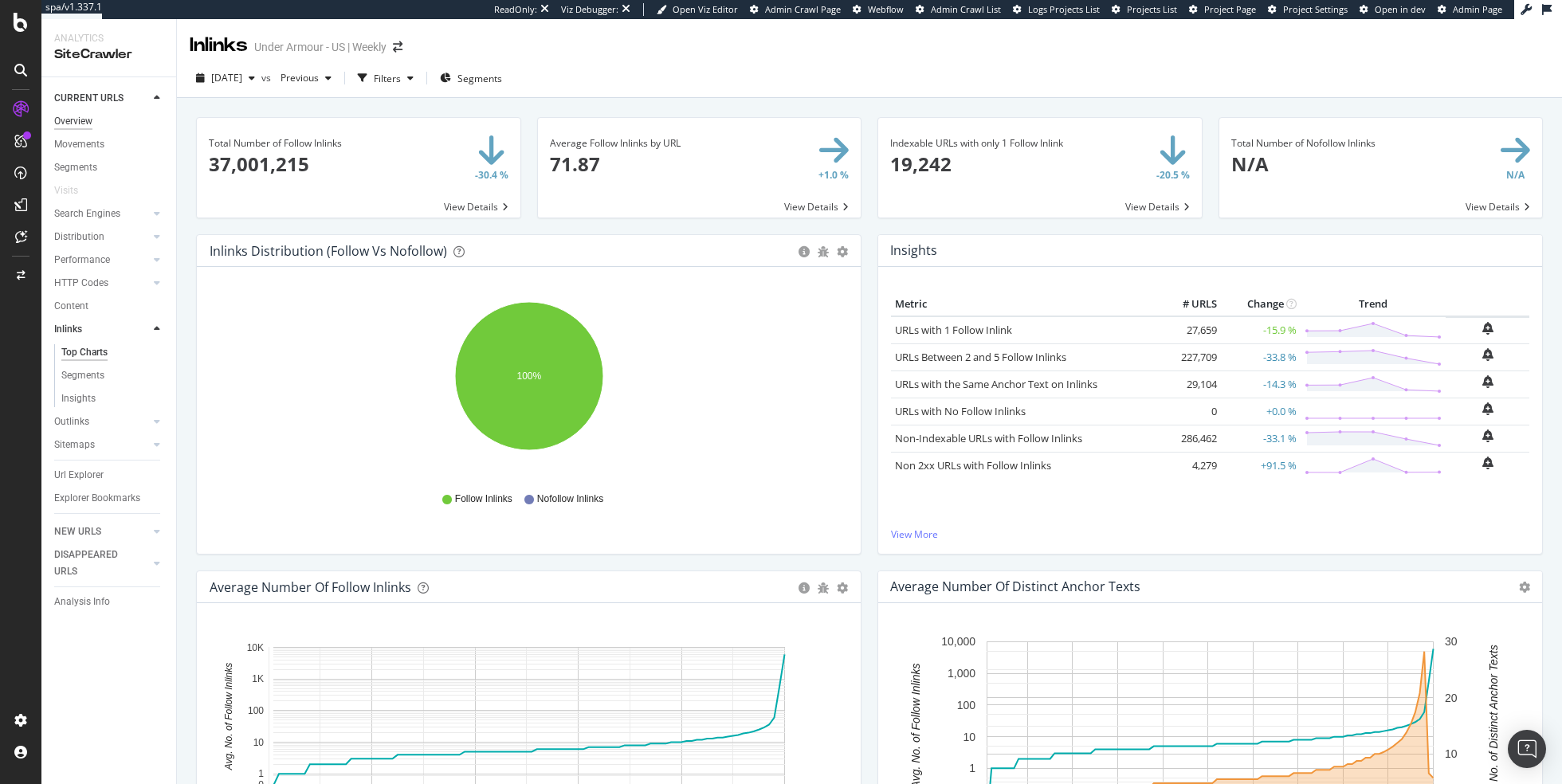
click at [86, 123] on div "Overview" at bounding box center [73, 121] width 38 height 17
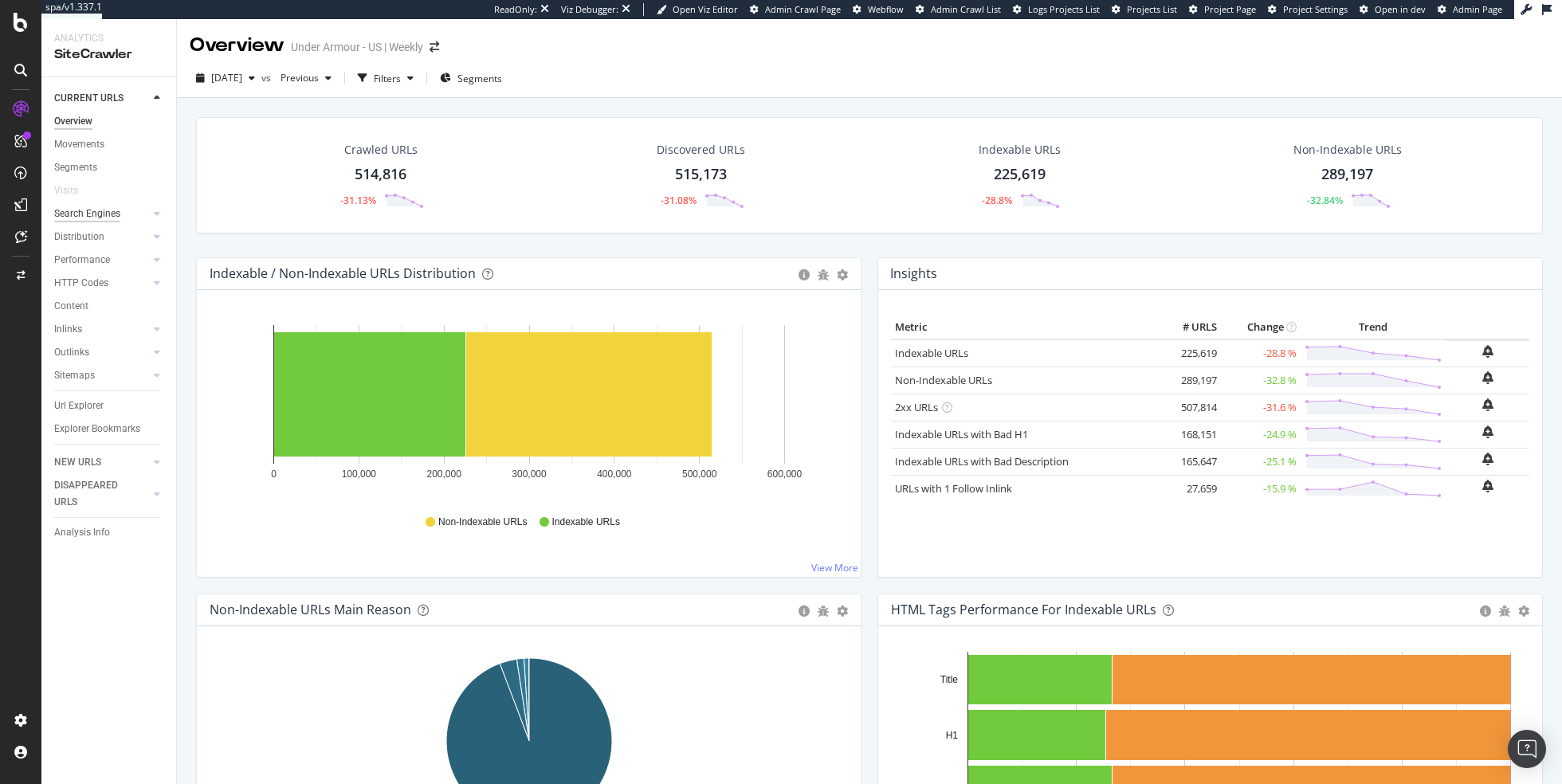
click at [91, 214] on div "Search Engines" at bounding box center [87, 214] width 66 height 17
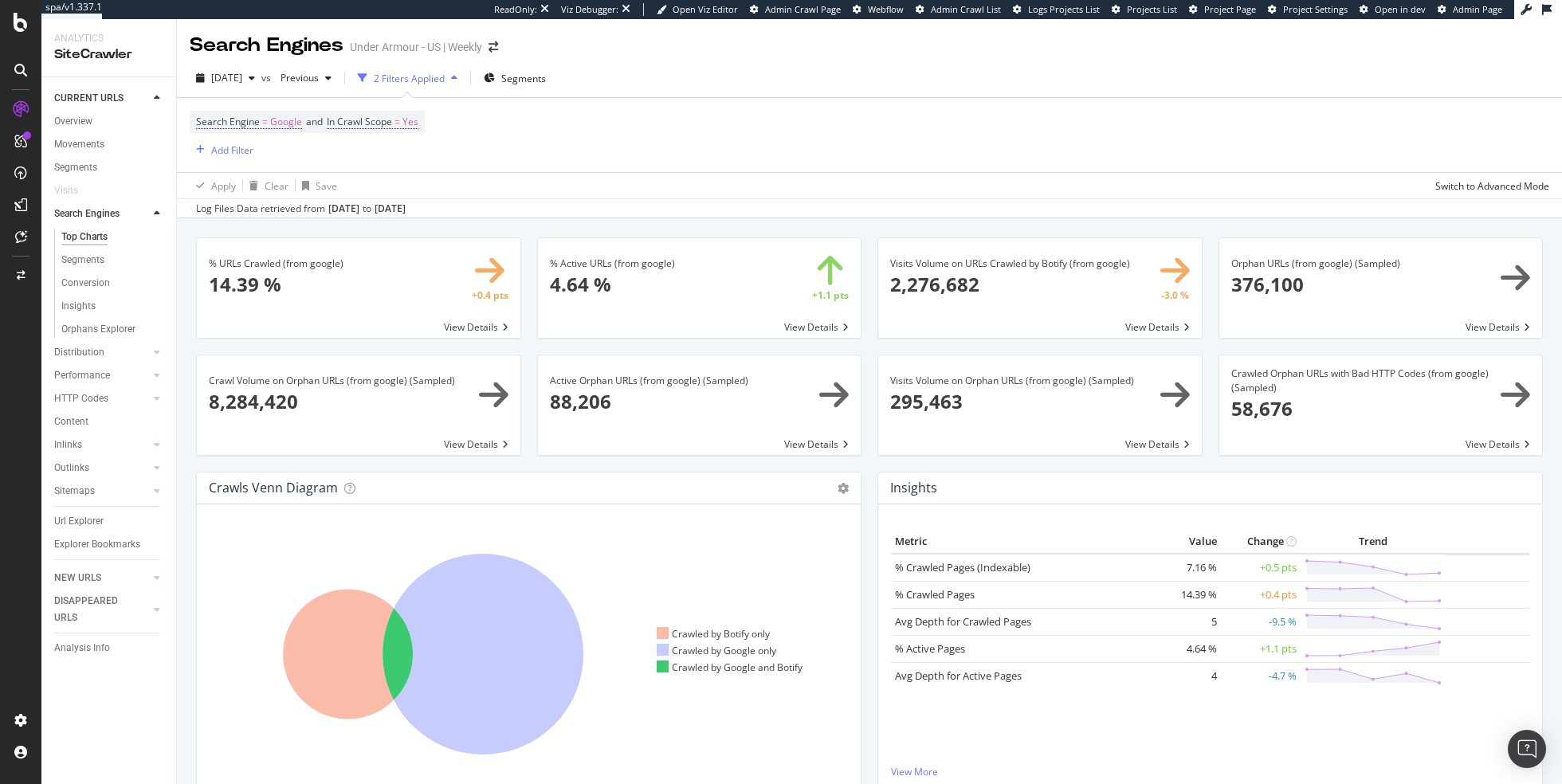
scroll to position [1, 0]
